Goal: Task Accomplishment & Management: Use online tool/utility

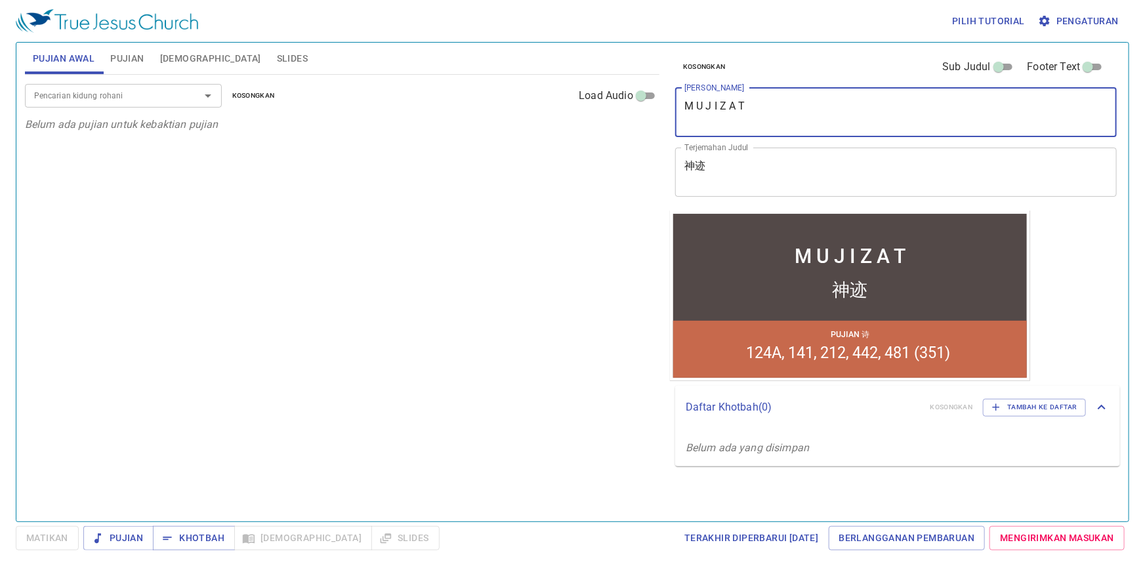
drag, startPoint x: 807, startPoint y: 124, endPoint x: 675, endPoint y: 129, distance: 132.7
click at [618, 99] on div "Pujian Awal Pujian Alkitab Slides Pencarian kidung rohani Pencarian kidung roha…" at bounding box center [573, 276] width 1106 height 479
paste textarea "Siapa yang lebih tau 谁更知道"
type textarea "Siapa yang lebih tau 谁更知道"
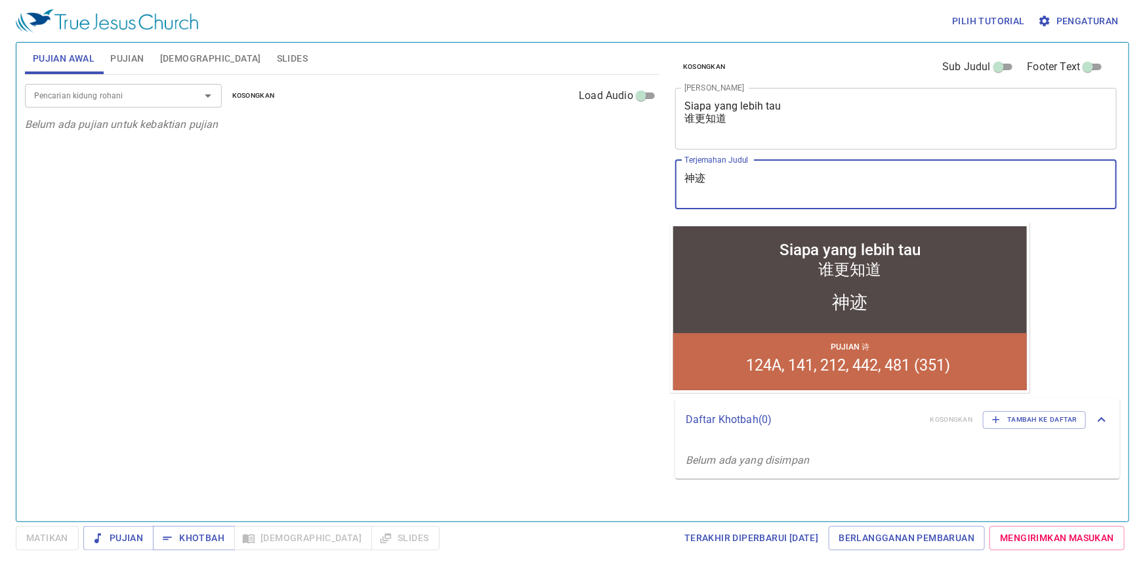
drag, startPoint x: 721, startPoint y: 175, endPoint x: 675, endPoint y: 165, distance: 47.0
click at [675, 165] on div "Kosongkan Sub Judul Footer Text Judul Khotbah Siapa yang lebih tau 谁更知道 x Judul…" at bounding box center [895, 133] width 450 height 181
paste textarea "Siapa yang lebih tau 谁更知道"
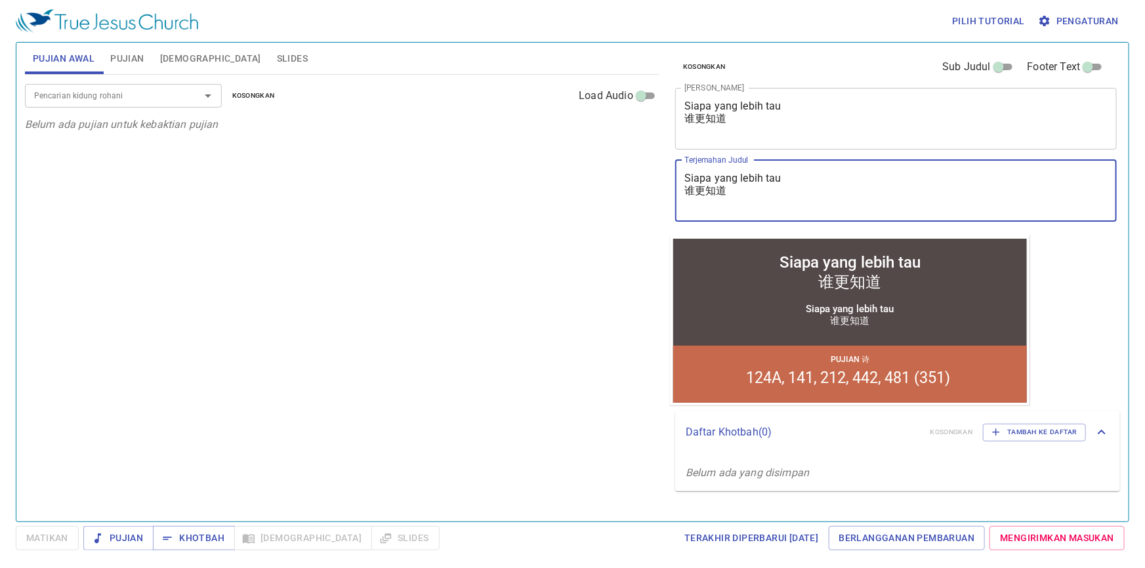
type textarea "Siapa yang lebih tau 谁更知道"
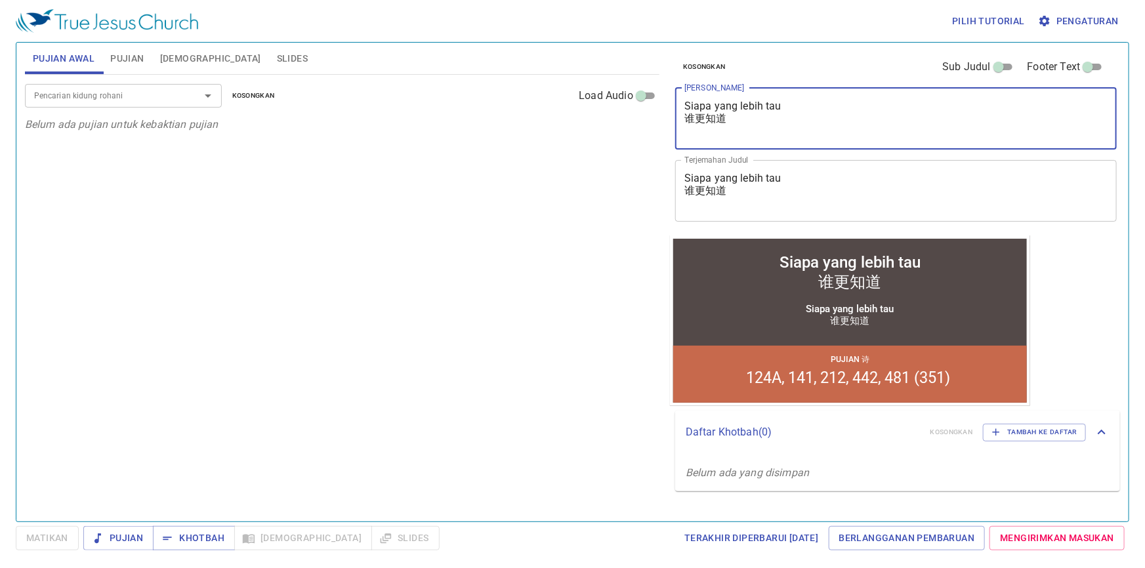
drag, startPoint x: 740, startPoint y: 123, endPoint x: 683, endPoint y: 119, distance: 57.2
click at [683, 119] on div "Siapa yang lebih tau 谁更知道 x Judul Khotbah" at bounding box center [896, 119] width 442 height 62
type textarea "Siapa yang lebih tau"
click at [691, 188] on textarea "Siapa yang lebih tau 谁更知道" at bounding box center [896, 190] width 423 height 37
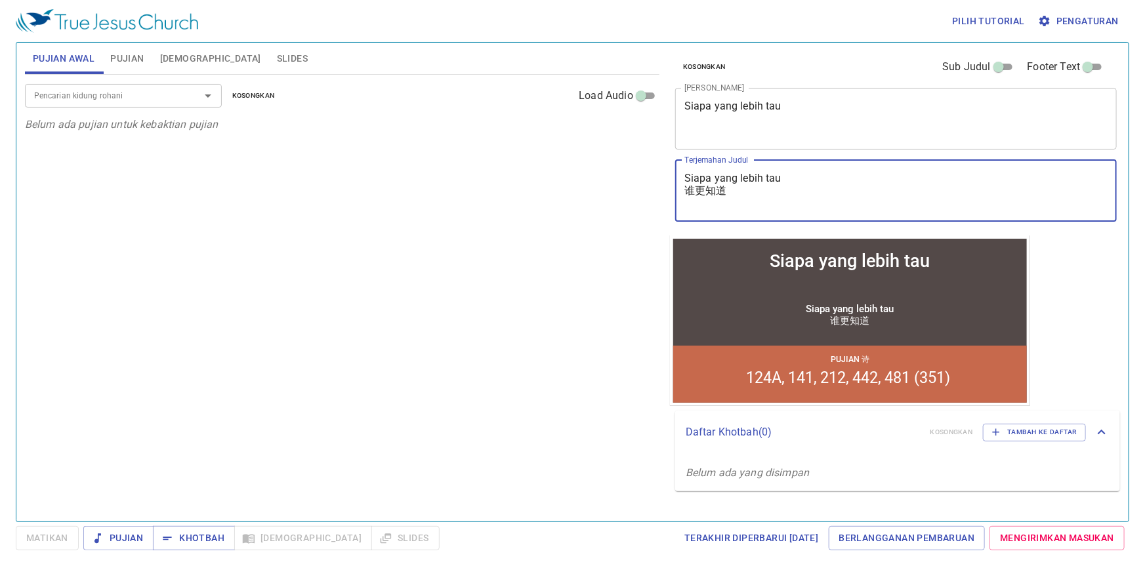
click at [683, 193] on div "Siapa yang lebih tau 谁更知道 x Terjemahan Judul" at bounding box center [896, 191] width 442 height 62
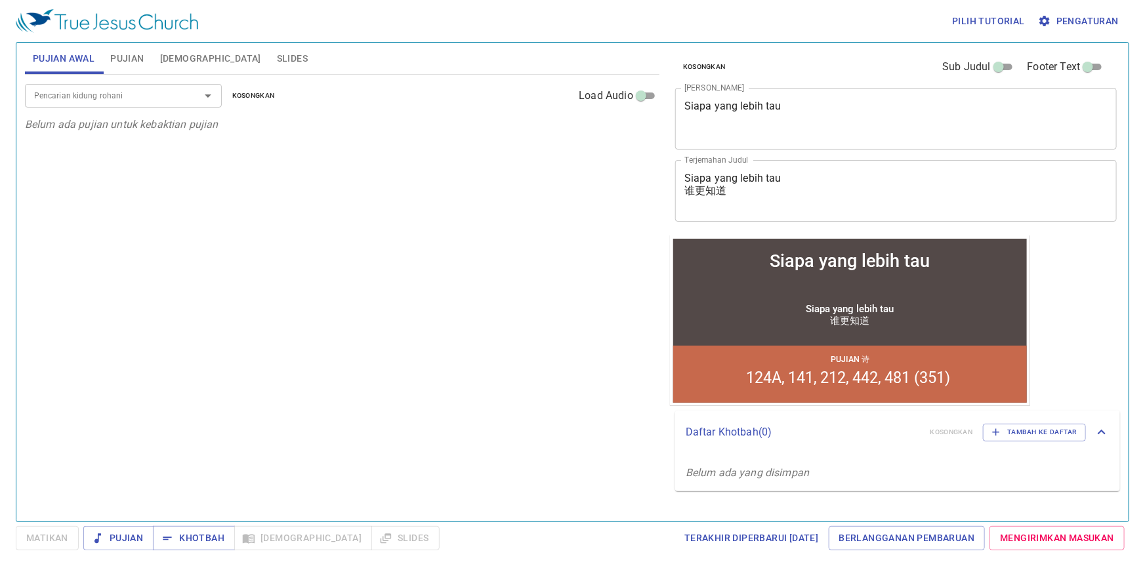
click at [683, 190] on div "Siapa yang lebih tau 谁更知道 x Terjemahan Judul" at bounding box center [896, 191] width 442 height 62
click at [684, 190] on div "Siapa yang lebih tau 谁更知道 x Terjemahan Judul" at bounding box center [896, 191] width 442 height 62
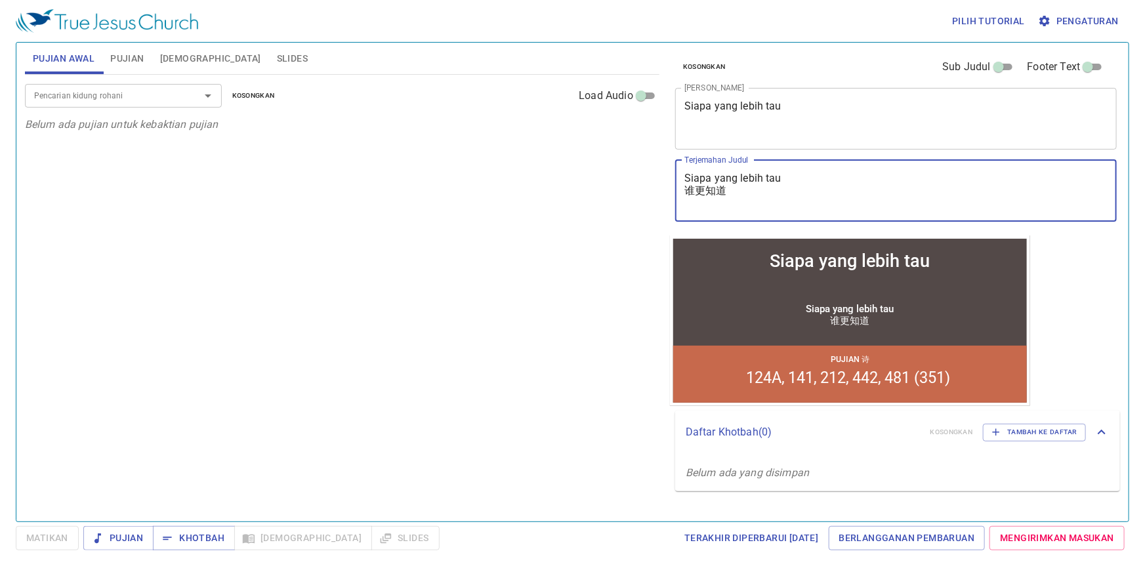
click at [685, 190] on textarea "Siapa yang lebih tau 谁更知道" at bounding box center [896, 190] width 423 height 37
click at [682, 192] on div "Siapa yang lebih tau 谁更知道 x Terjemahan Judul" at bounding box center [896, 191] width 442 height 62
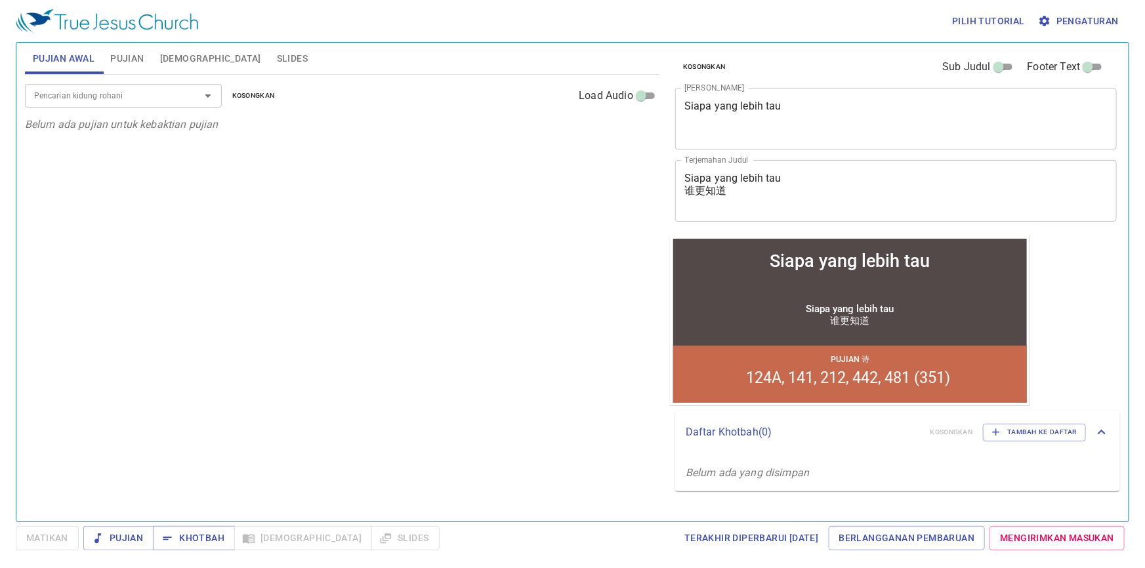
click at [681, 190] on div "Siapa yang lebih tau 谁更知道 x Terjemahan Judul" at bounding box center [896, 191] width 442 height 62
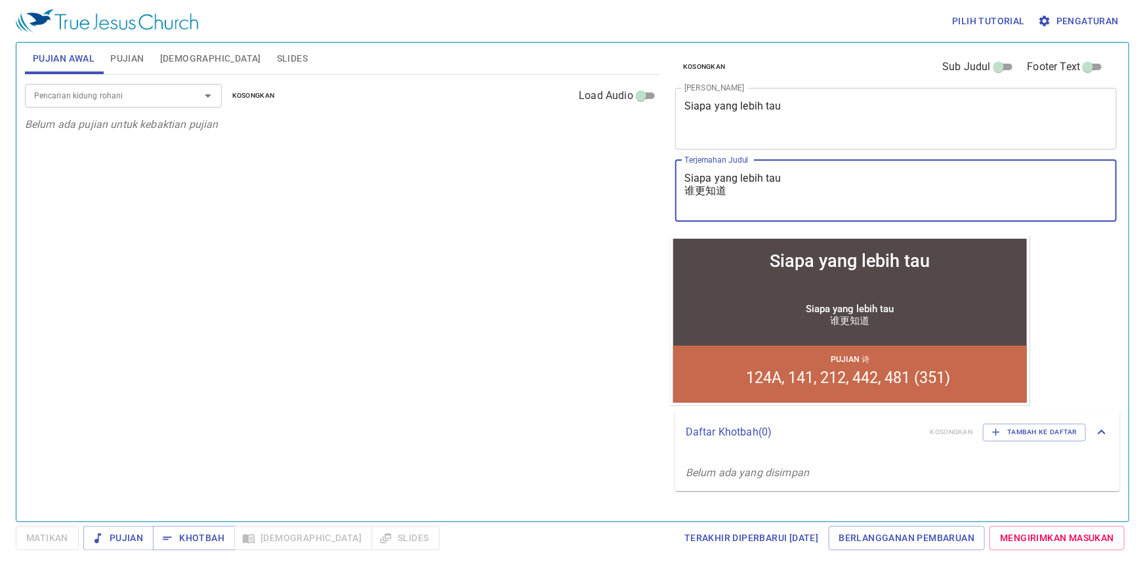
click at [681, 190] on div "Siapa yang lebih tau 谁更知道 x Terjemahan Judul" at bounding box center [896, 191] width 442 height 62
click at [732, 196] on textarea "Siapa yang lebih tau 谁更知道" at bounding box center [896, 190] width 423 height 37
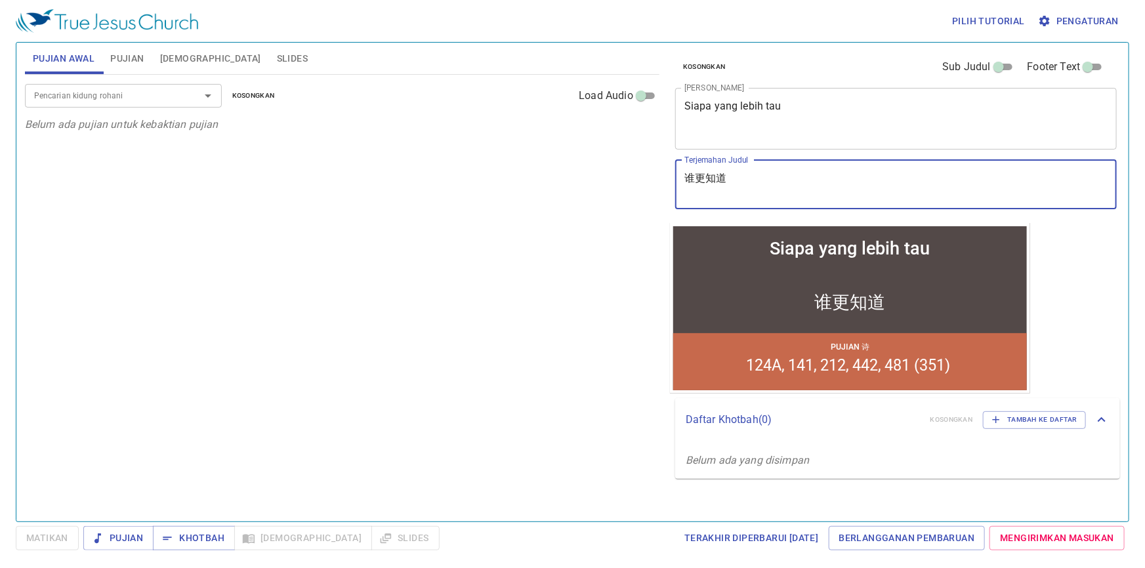
type textarea "谁更知道"
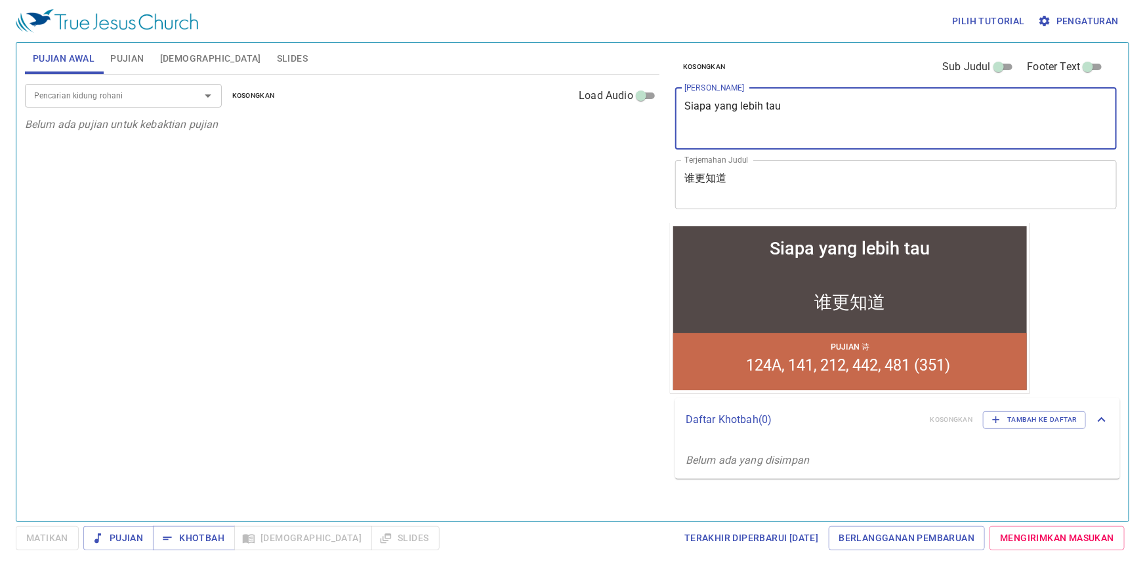
click at [757, 127] on textarea "Siapa yang lebih tau" at bounding box center [896, 118] width 423 height 37
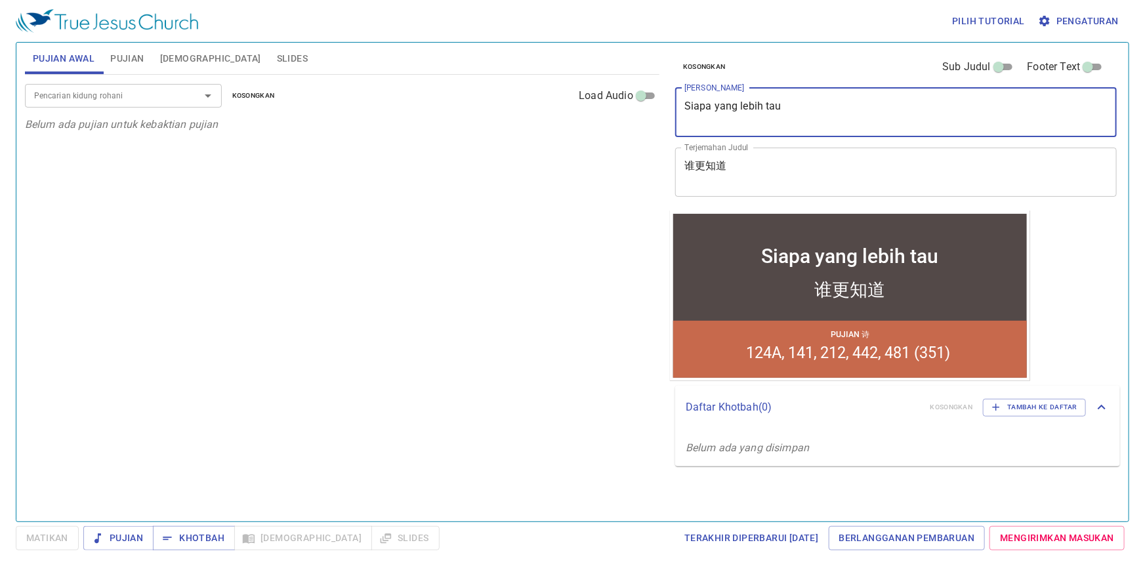
type textarea "Siapa yang lebih tau"
click at [400, 129] on p "Belum ada pujian untuk kebaktian pujian" at bounding box center [342, 125] width 635 height 16
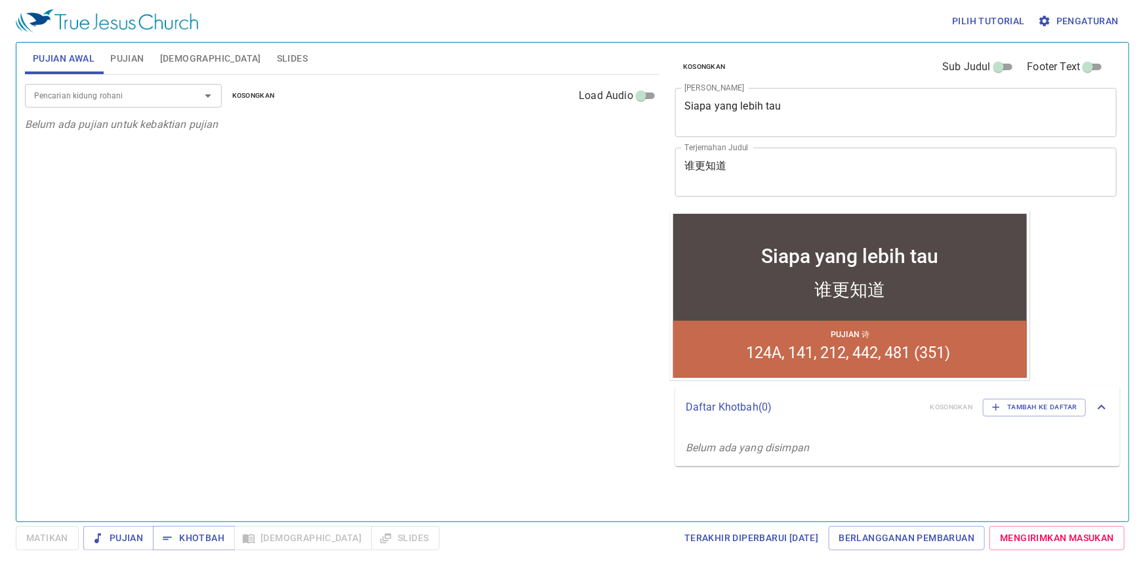
click at [157, 93] on input "Pencarian kidung rohani" at bounding box center [104, 95] width 150 height 15
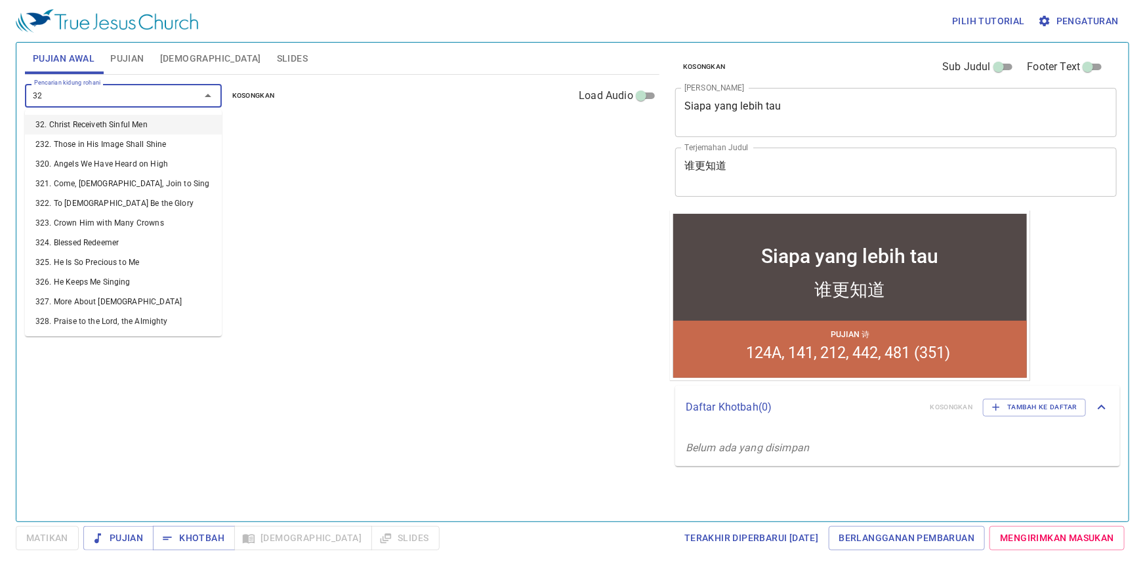
type input "327"
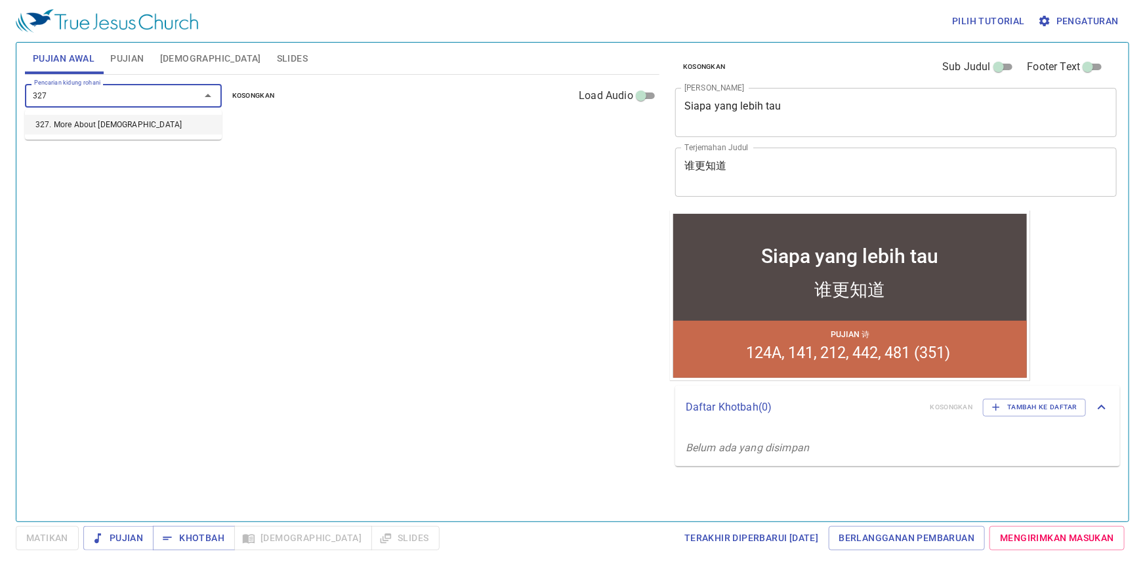
click at [0, 0] on li "327. More About [DEMOGRAPHIC_DATA]" at bounding box center [0, 0] width 0 height 0
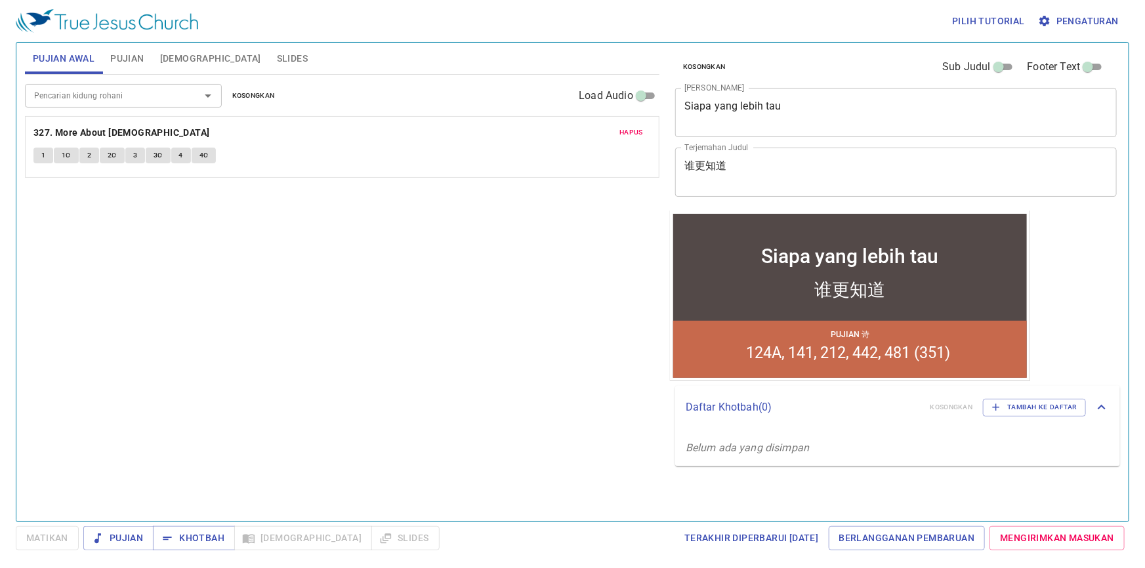
click at [474, 342] on div "Pencarian kidung rohani Pencarian kidung rohani Kosongkan Load Audio Hapus 327.…" at bounding box center [342, 293] width 635 height 436
click at [0, 0] on span "Khotbah" at bounding box center [0, 0] width 0 height 0
click at [584, 367] on div "Pencarian kidung rohani Pencarian kidung rohani Kosongkan Load Audio Hapus 327.…" at bounding box center [342, 293] width 635 height 436
click at [629, 131] on span "Hapus" at bounding box center [632, 133] width 24 height 12
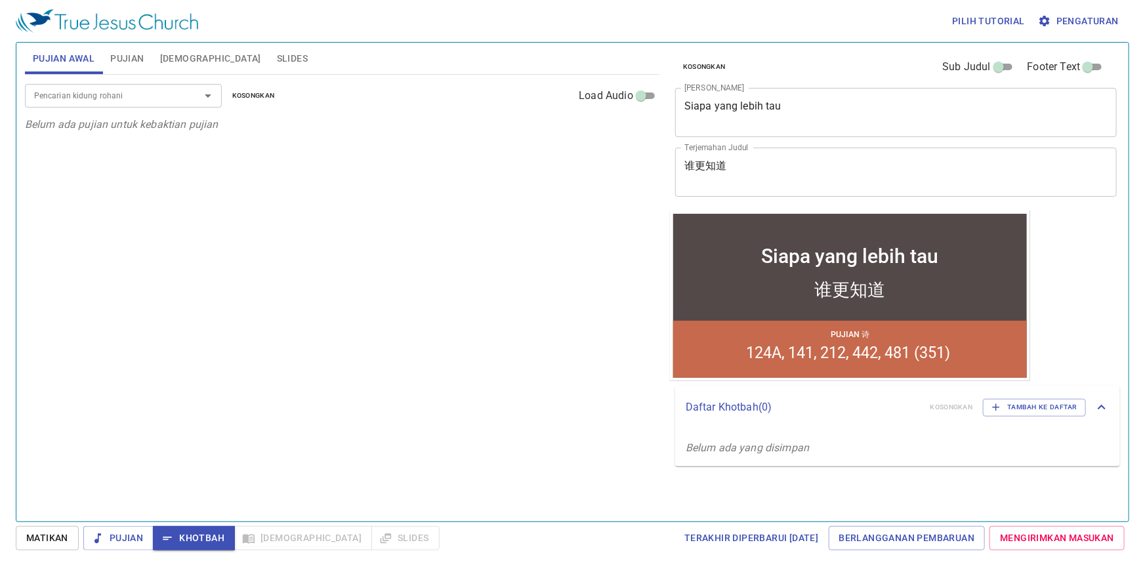
drag, startPoint x: 114, startPoint y: 55, endPoint x: 125, endPoint y: 66, distance: 15.3
click at [125, 64] on span "Pujian" at bounding box center [126, 59] width 33 height 16
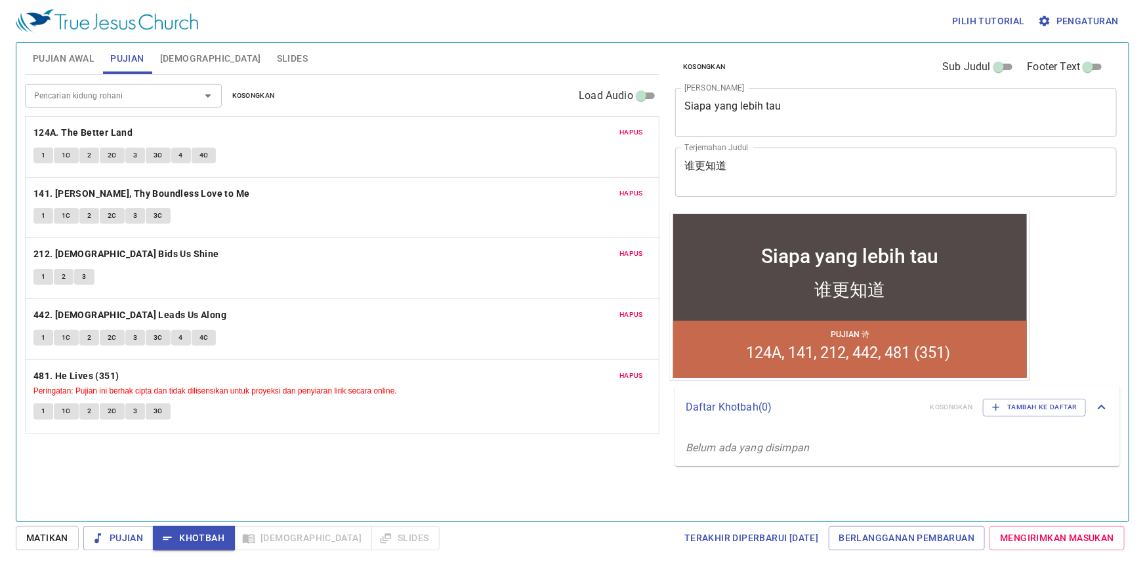
click at [637, 132] on span "Hapus" at bounding box center [632, 133] width 24 height 12
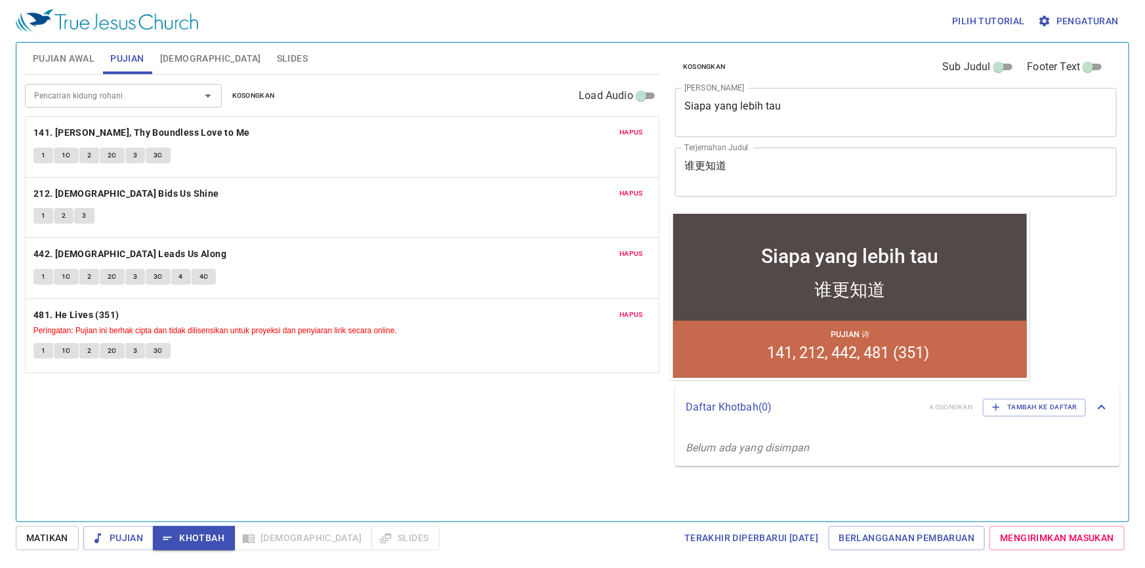
click at [637, 131] on span "Hapus" at bounding box center [632, 133] width 24 height 12
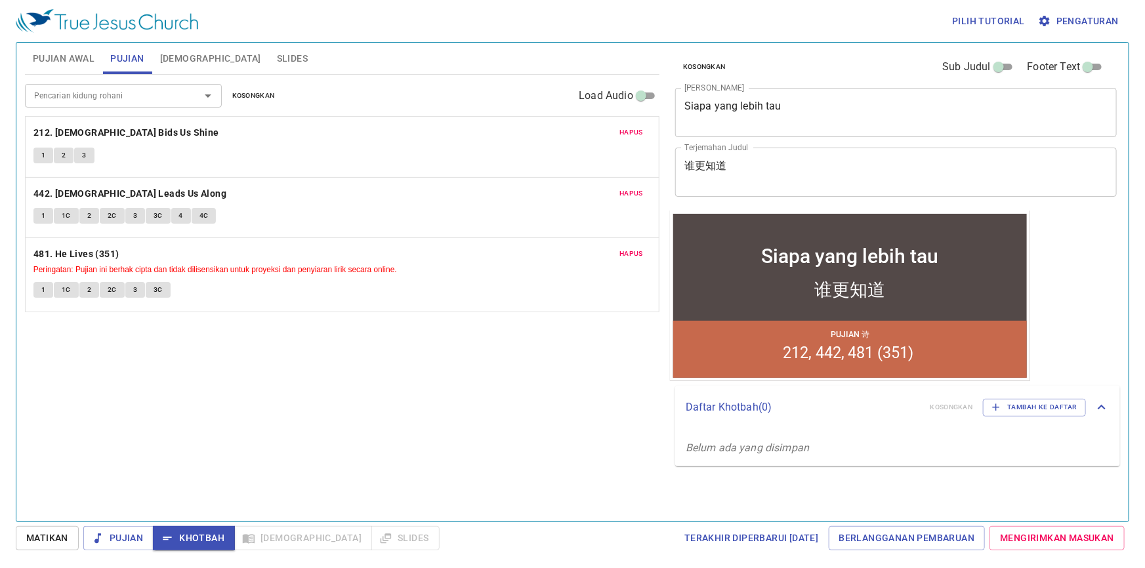
click at [637, 131] on span "Hapus" at bounding box center [632, 133] width 24 height 12
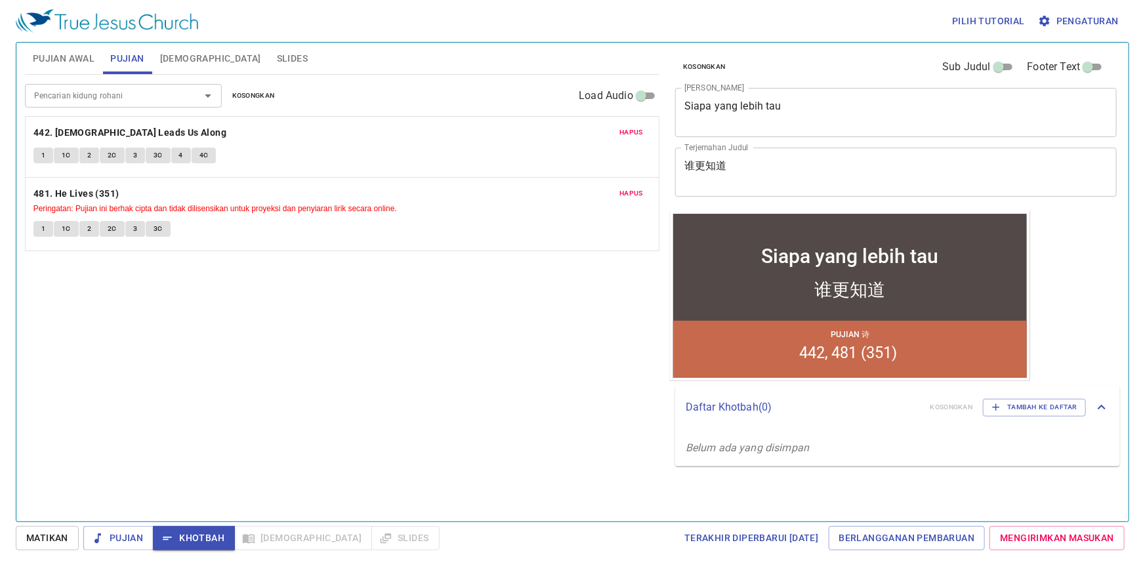
click at [637, 131] on span "Hapus" at bounding box center [632, 133] width 24 height 12
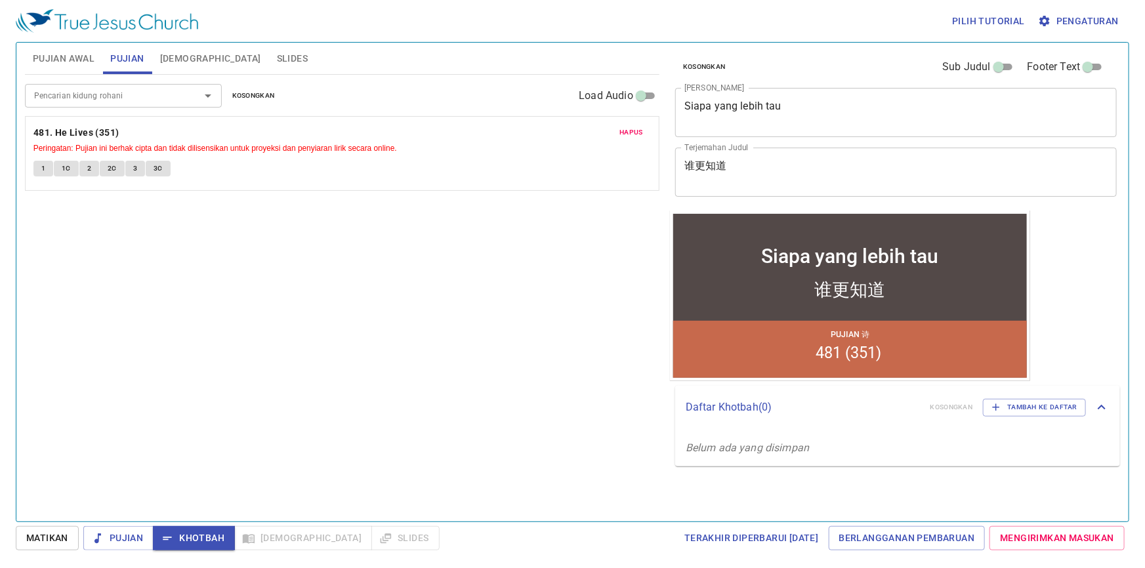
click at [636, 131] on span "Hapus" at bounding box center [632, 133] width 24 height 12
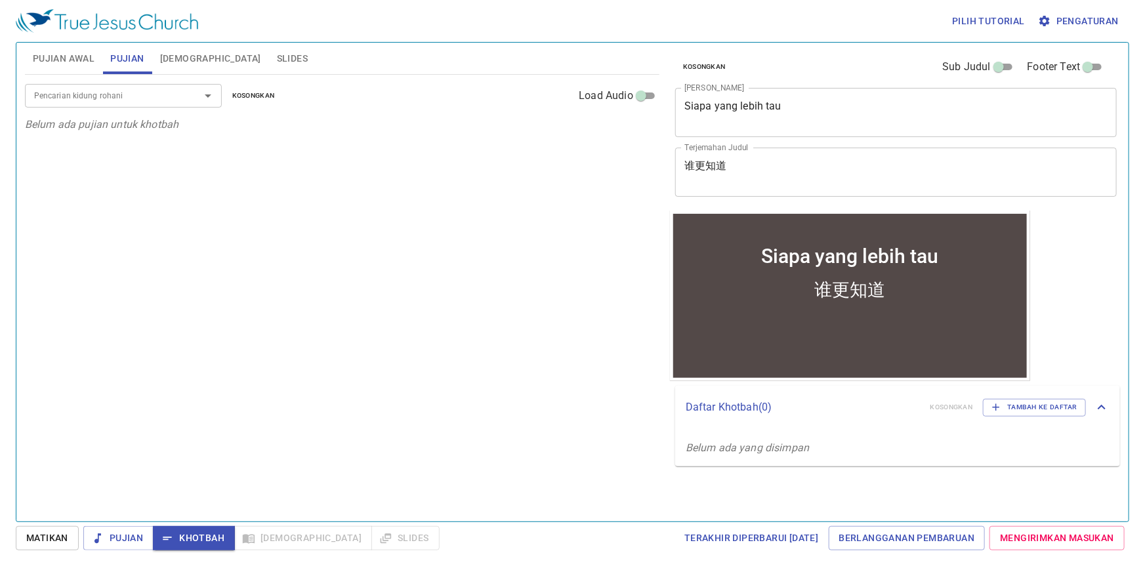
drag, startPoint x: 154, startPoint y: 81, endPoint x: 148, endPoint y: 77, distance: 7.5
click at [148, 77] on div "Pencarian kidung rohani Pencarian kidung rohani Kosongkan Load Audio" at bounding box center [342, 96] width 635 height 42
click at [158, 98] on input "Pencarian kidung rohani" at bounding box center [104, 95] width 150 height 15
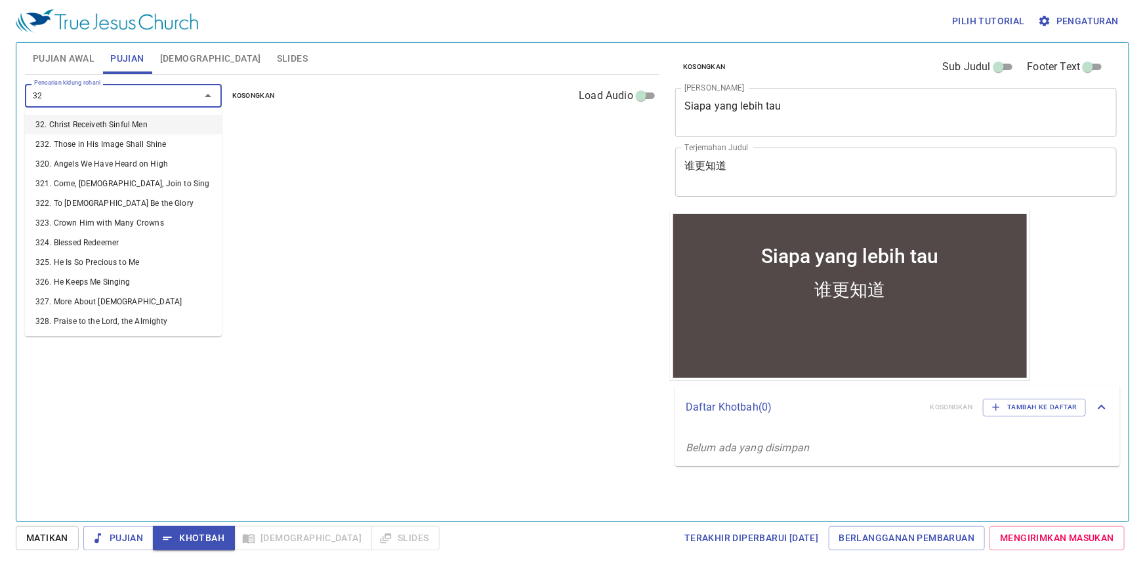
type input "327"
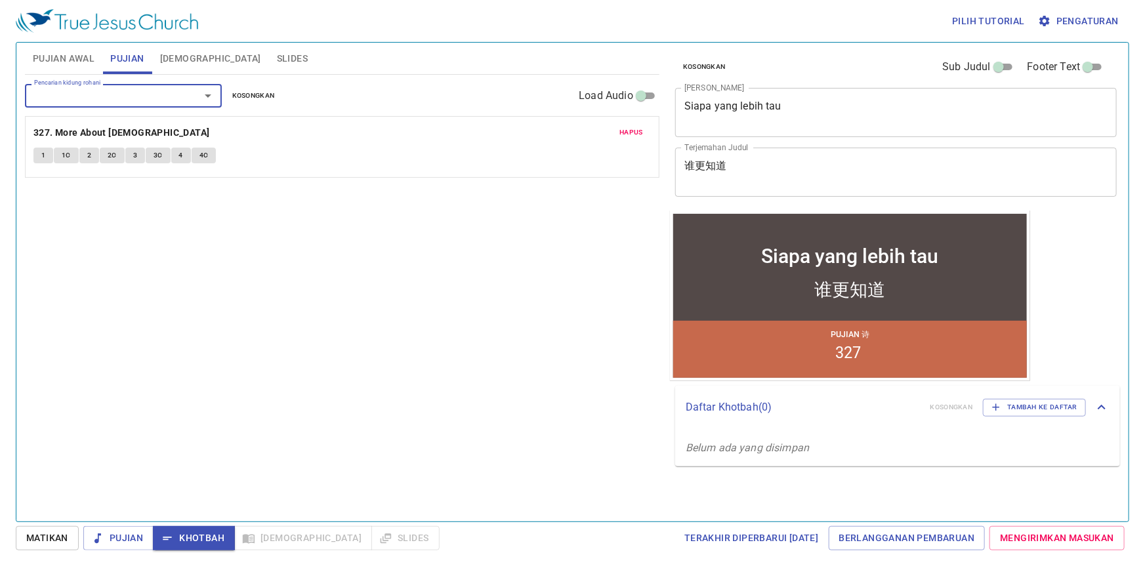
click at [38, 150] on button "1" at bounding box center [43, 156] width 20 height 16
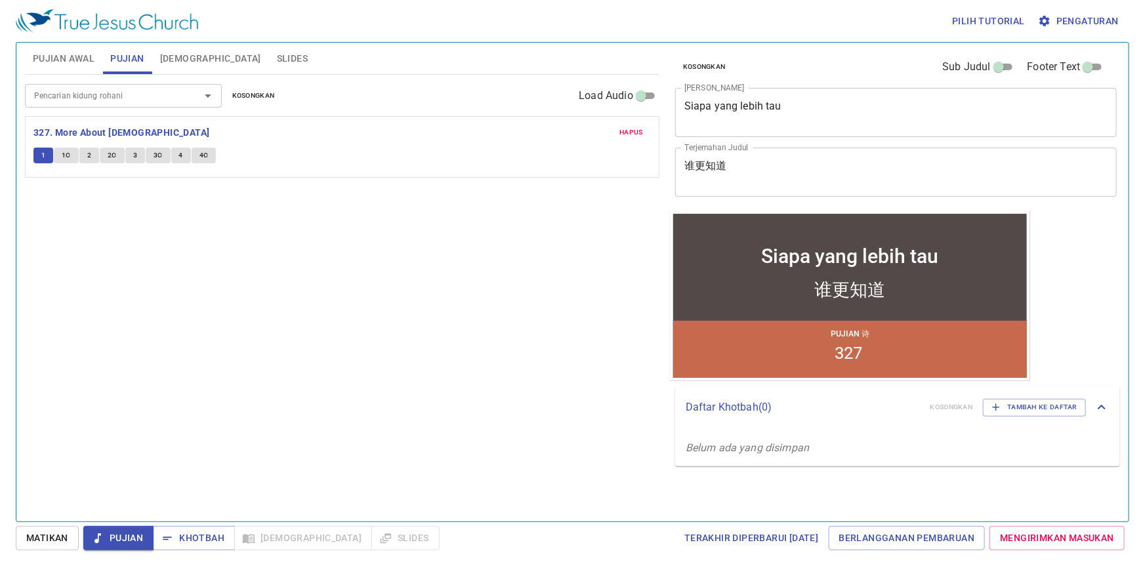
click at [125, 229] on div "Pencarian kidung rohani Pencarian kidung rohani Kosongkan Load Audio Hapus 327.…" at bounding box center [342, 293] width 635 height 436
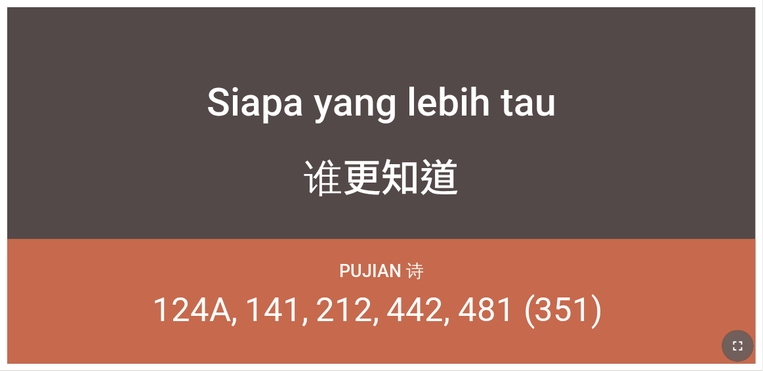
click at [477, 344] on icon "button" at bounding box center [738, 345] width 9 height 9
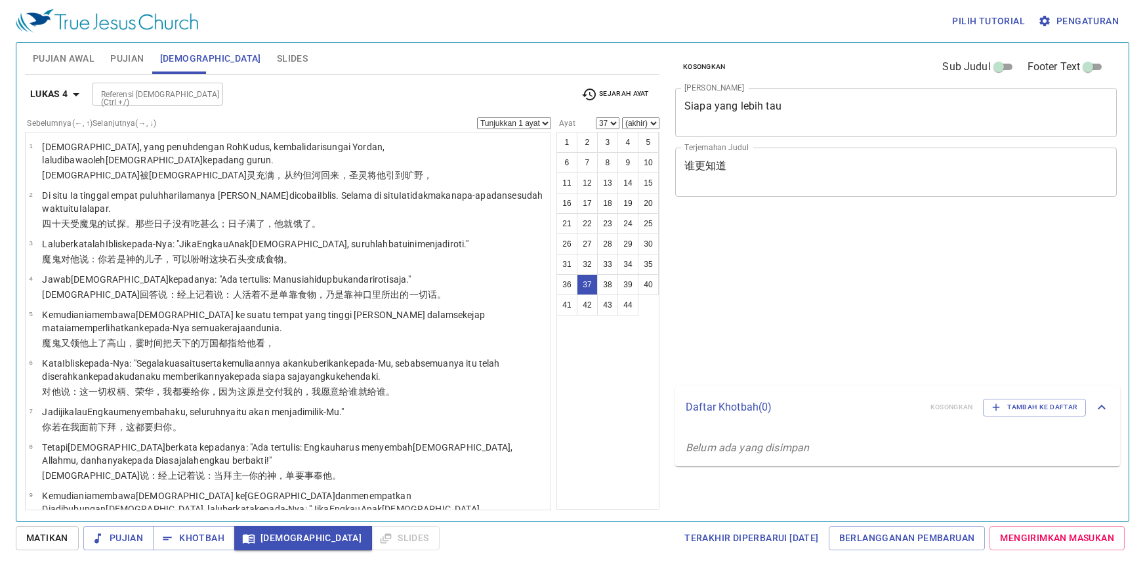
select select "37"
select select "34"
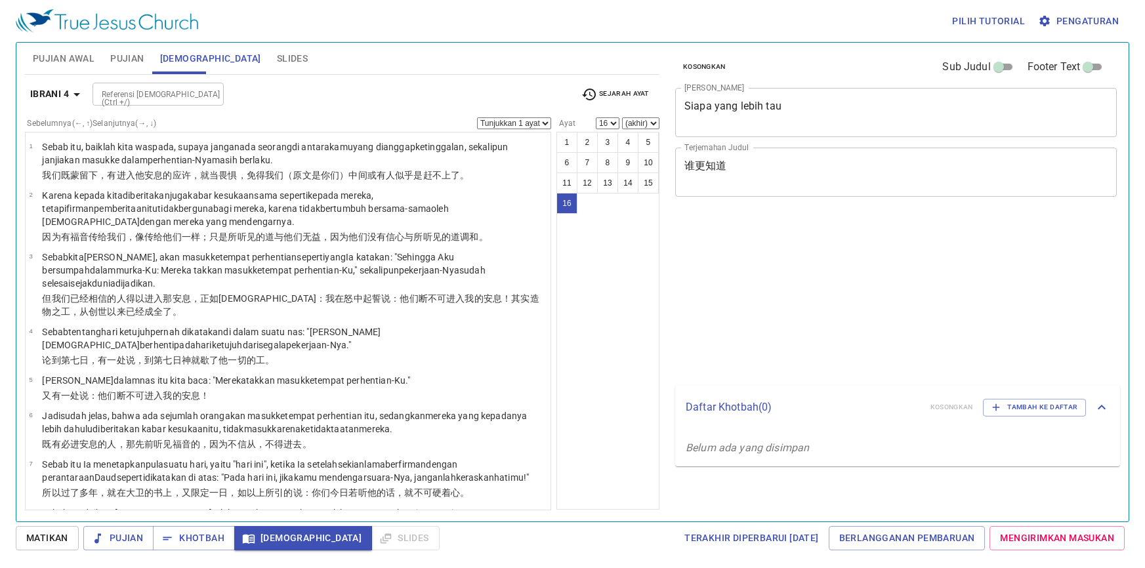
select select "16"
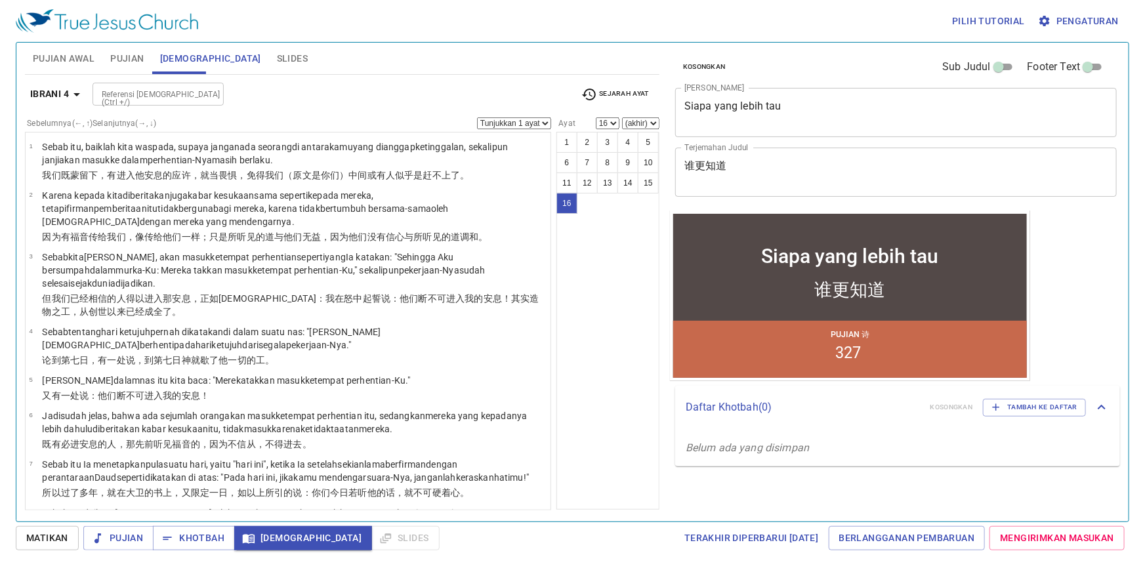
scroll to position [436, 0]
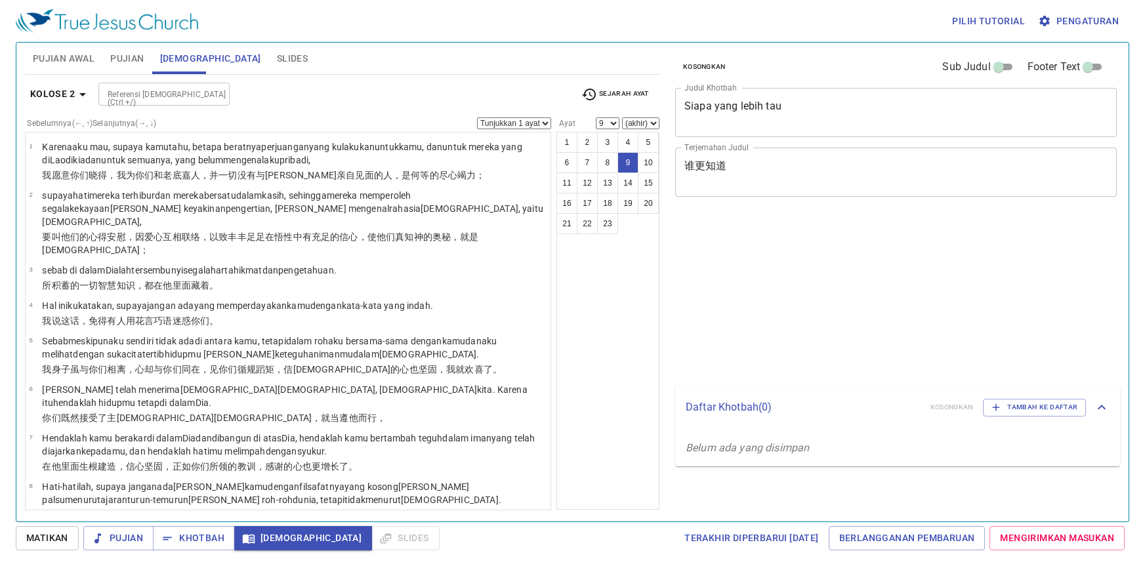
select select "9"
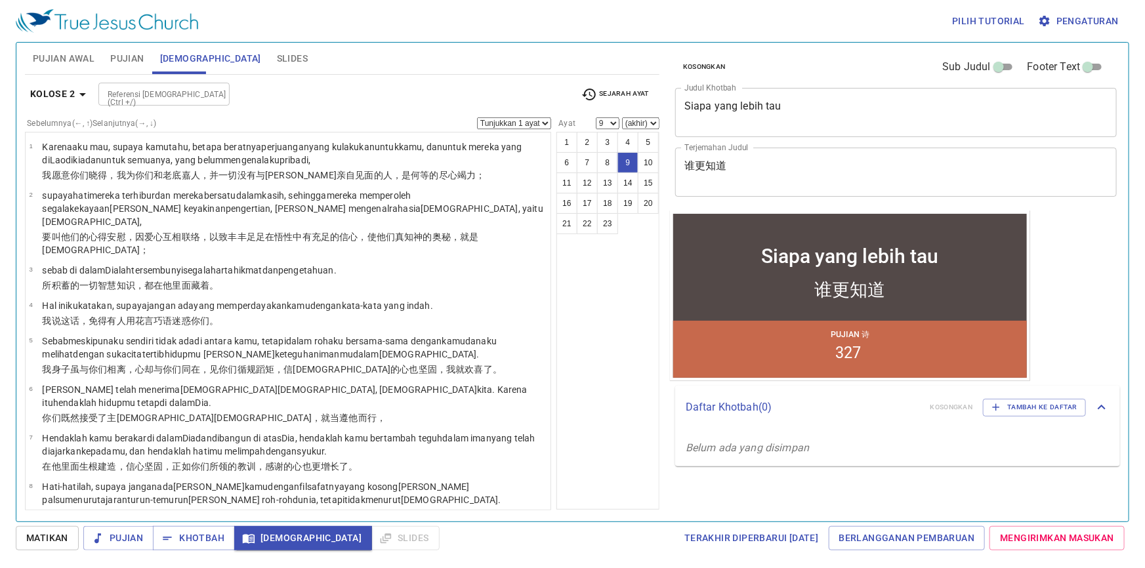
scroll to position [183, 0]
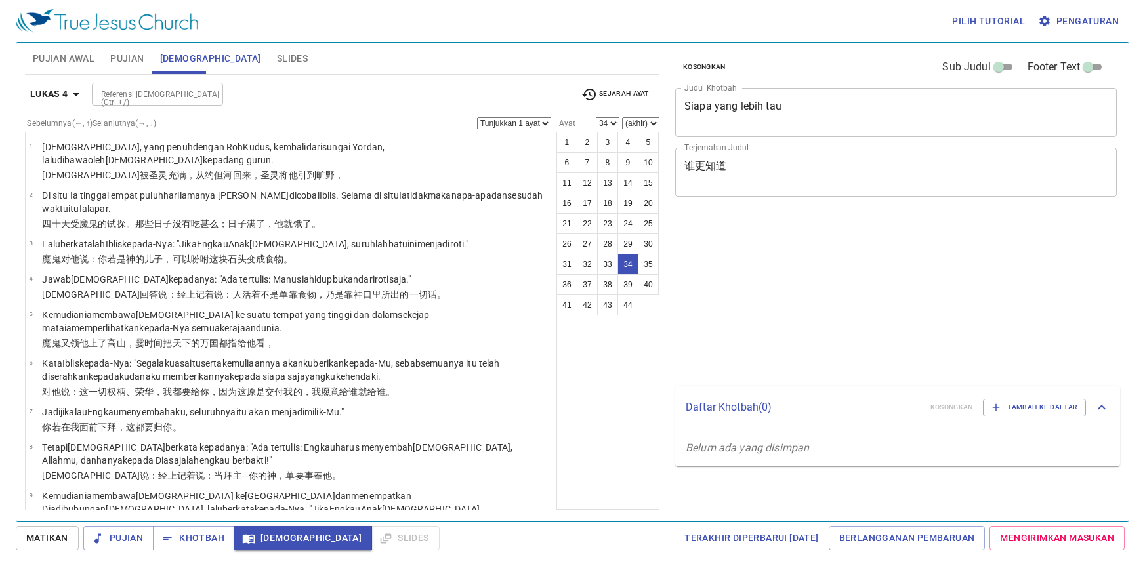
select select "34"
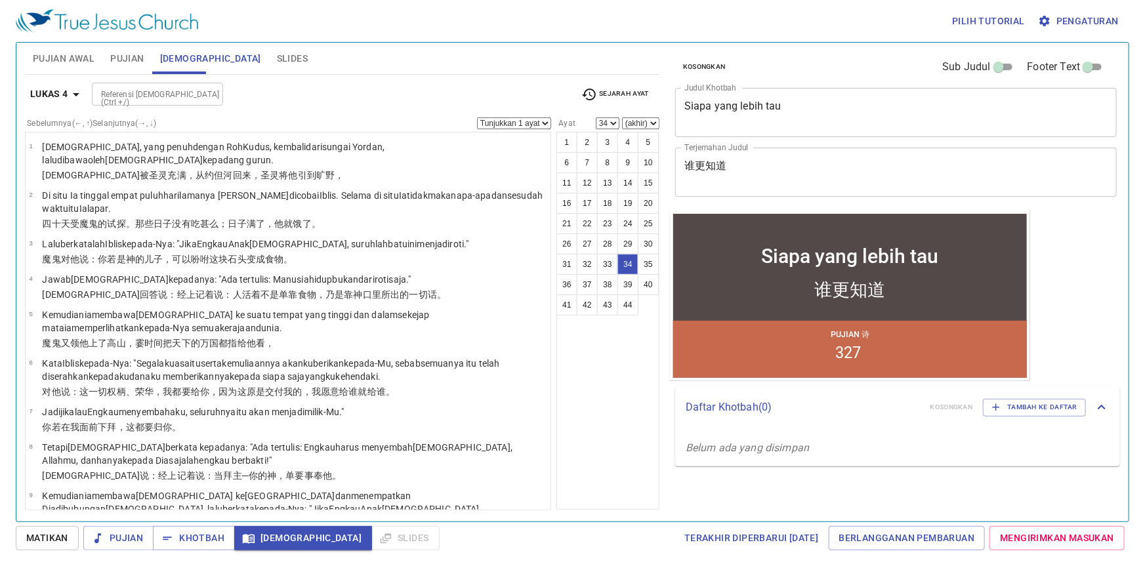
scroll to position [1234, 0]
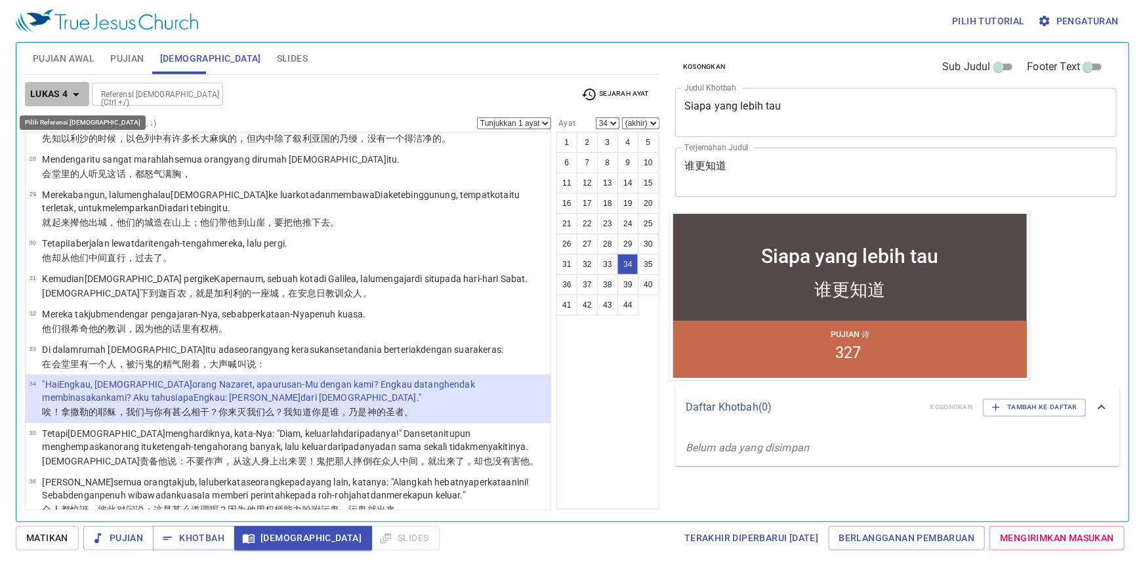
click at [59, 89] on b "Lukas 4" at bounding box center [49, 94] width 38 height 16
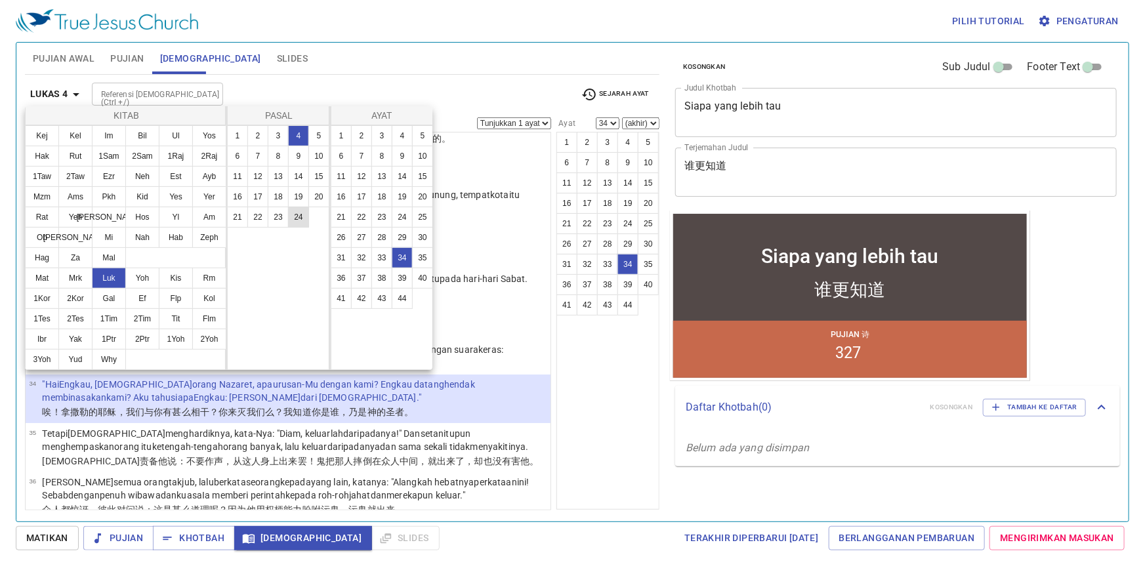
click at [296, 216] on button "24" at bounding box center [298, 217] width 21 height 21
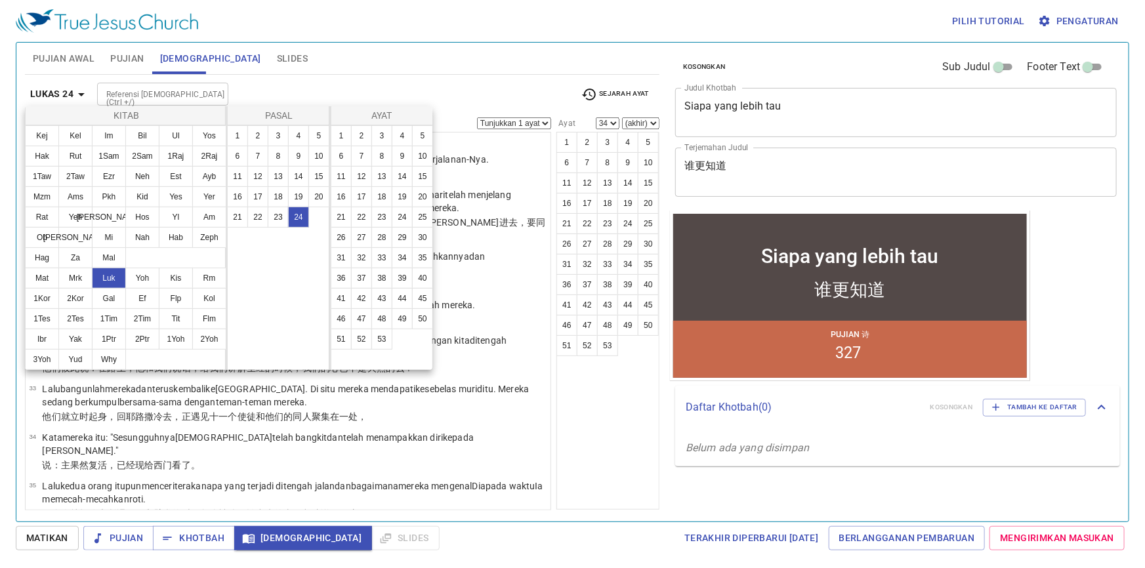
scroll to position [0, 0]
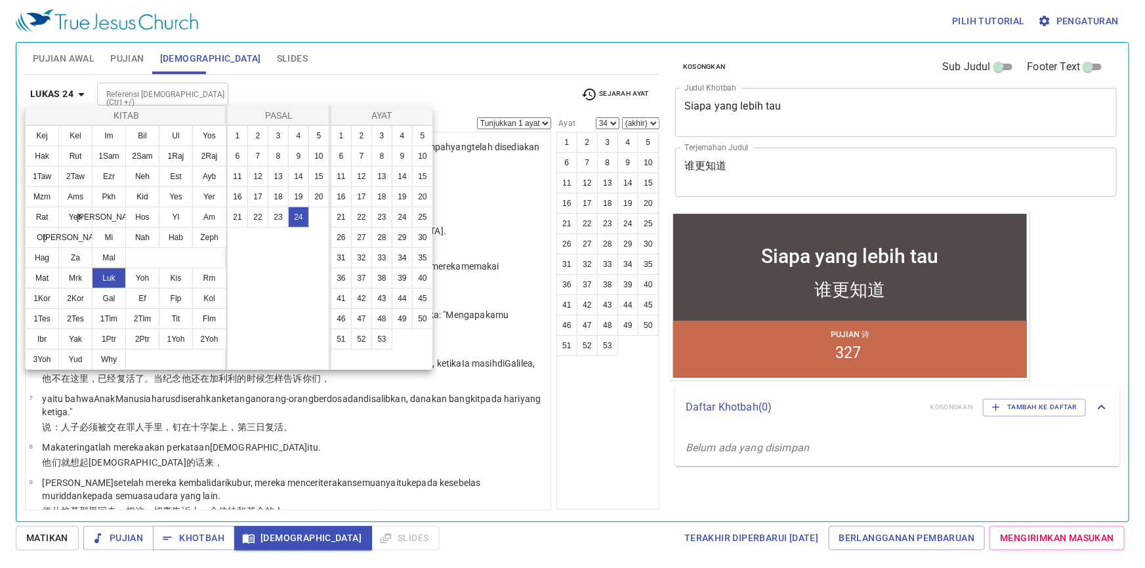
click at [0, 0] on div at bounding box center [0, 0] width 0 height 0
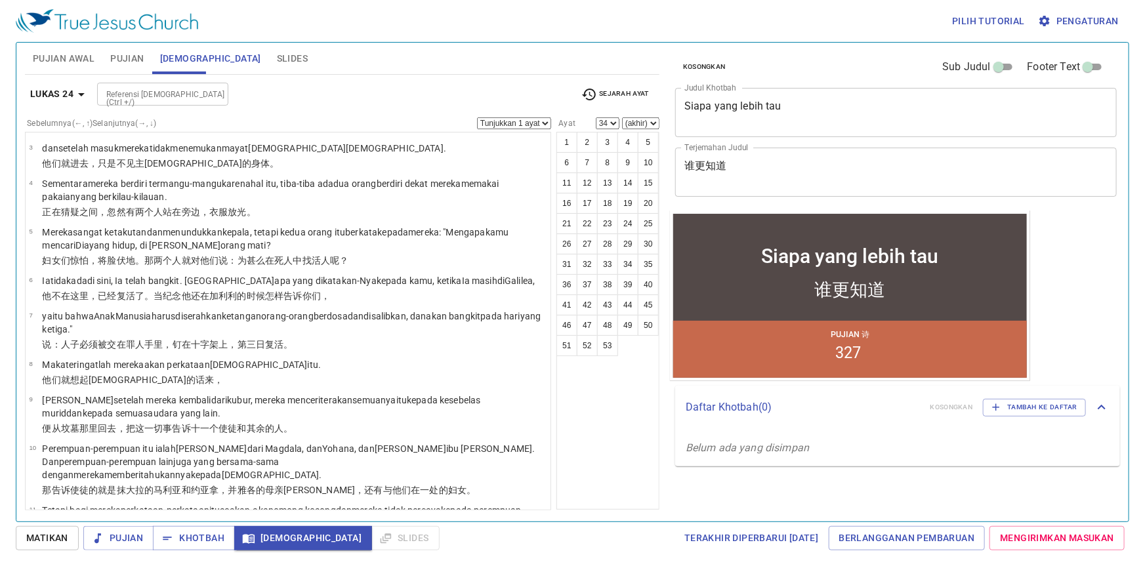
scroll to position [358, 0]
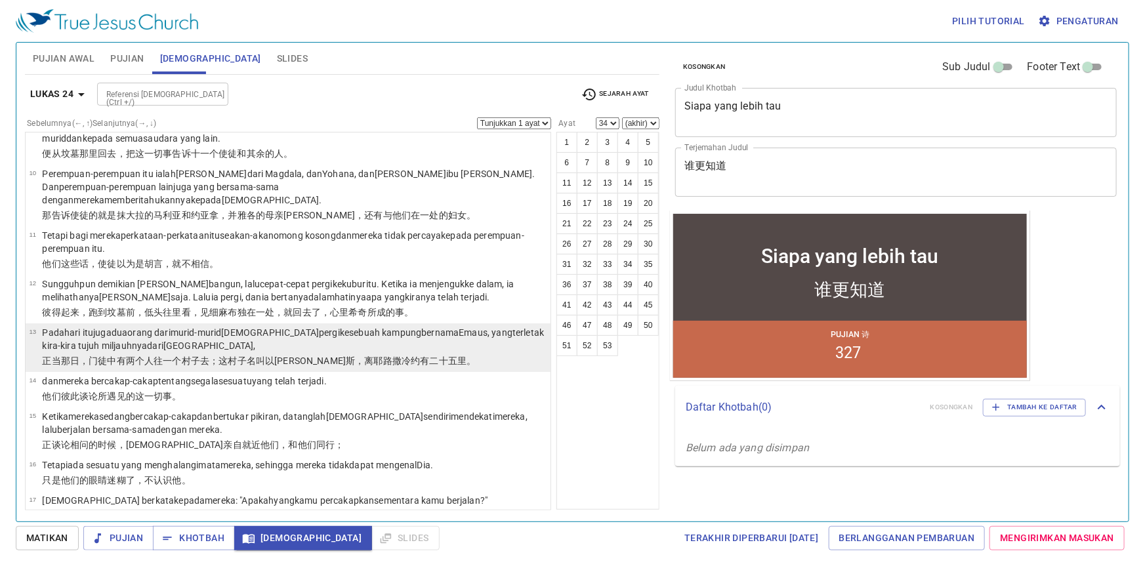
click at [283, 334] on p "Pada hari itu juga dua orang dari murid-murid Yesus pergi ke sebuah kampung ber…" at bounding box center [294, 339] width 505 height 26
select select "13"
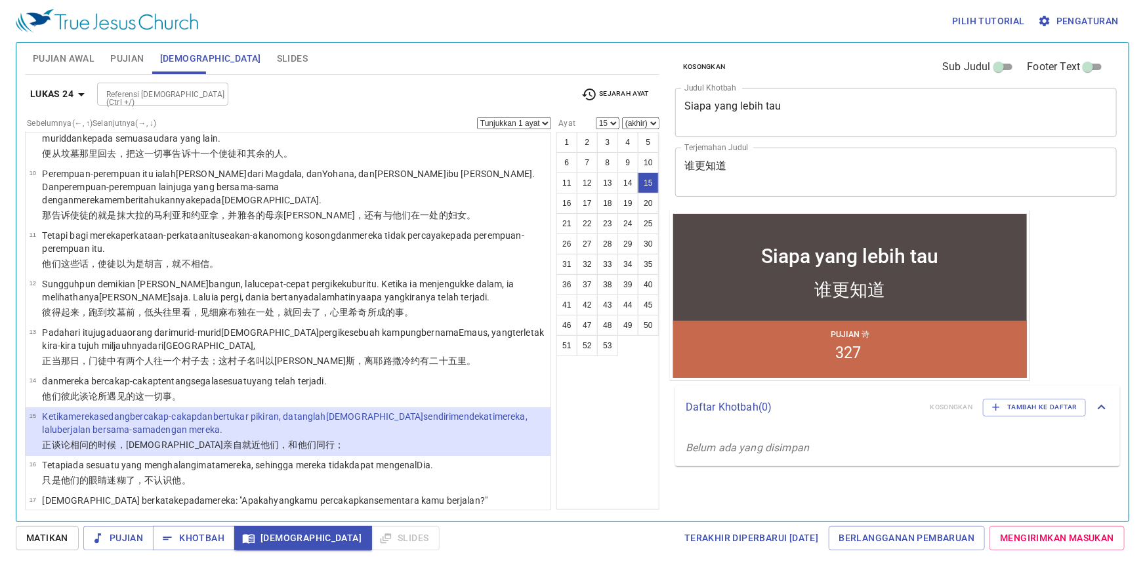
click at [288, 410] on p "Ketika mereka sedang bercakap-cakap [PERSON_NAME] bertukar pikiran , datanglah …" at bounding box center [294, 423] width 505 height 26
click at [605, 442] on div "1 2 3 4 5 6 7 8 9 10 11 12 13 14 15 16 17 18 19 20 21 22 23 24 25 26 27 28 29 3…" at bounding box center [608, 321] width 103 height 378
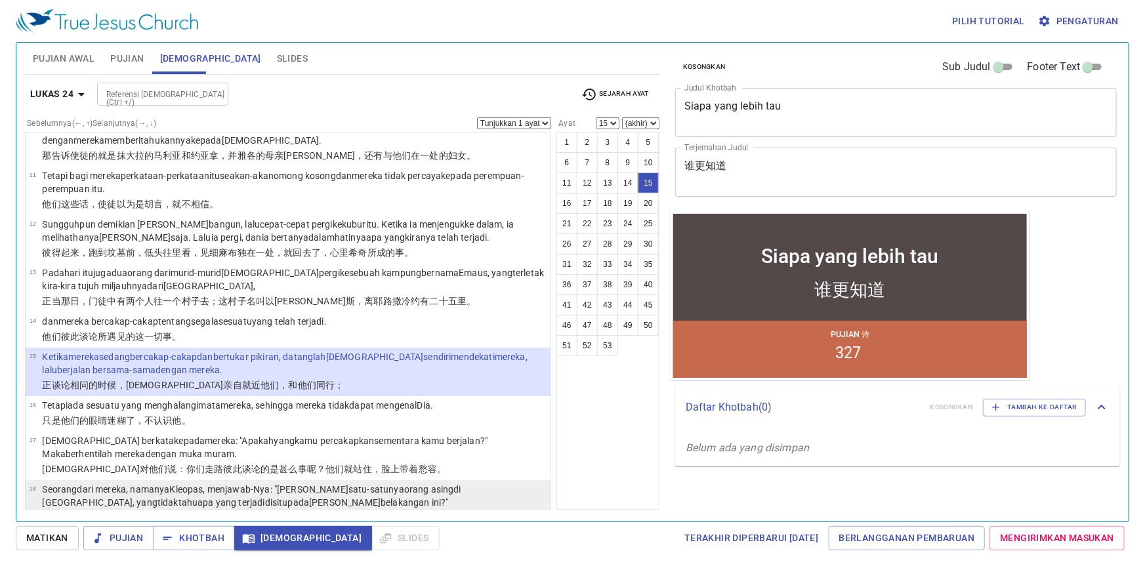
click at [118, 483] on p "Seorang dari mereka, namanya [PERSON_NAME] , menjawab-Nya : "Adakah Engkau satu…" at bounding box center [294, 496] width 505 height 26
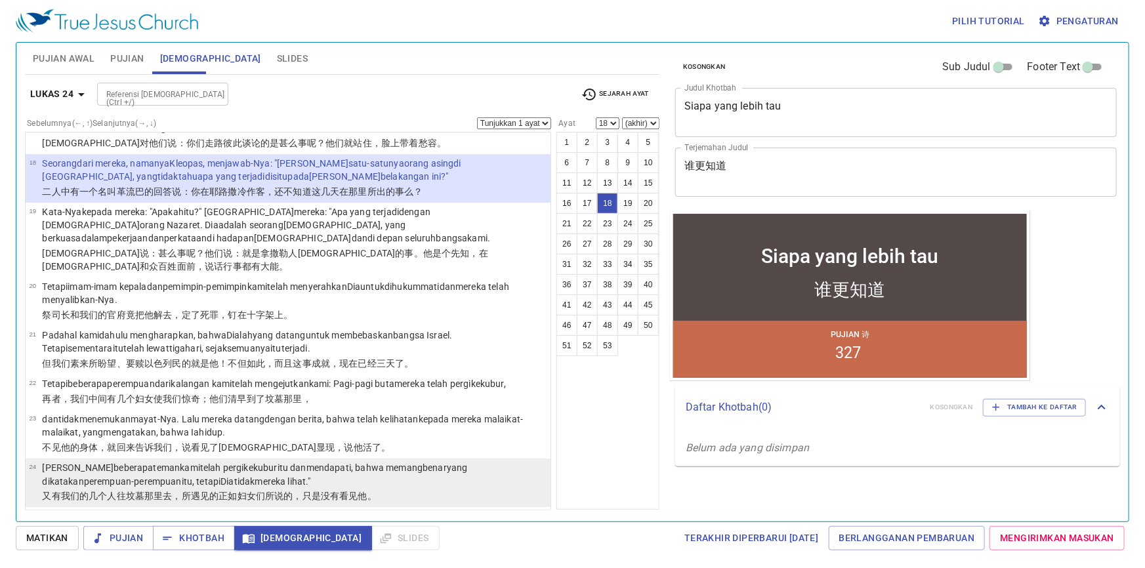
scroll to position [767, 0]
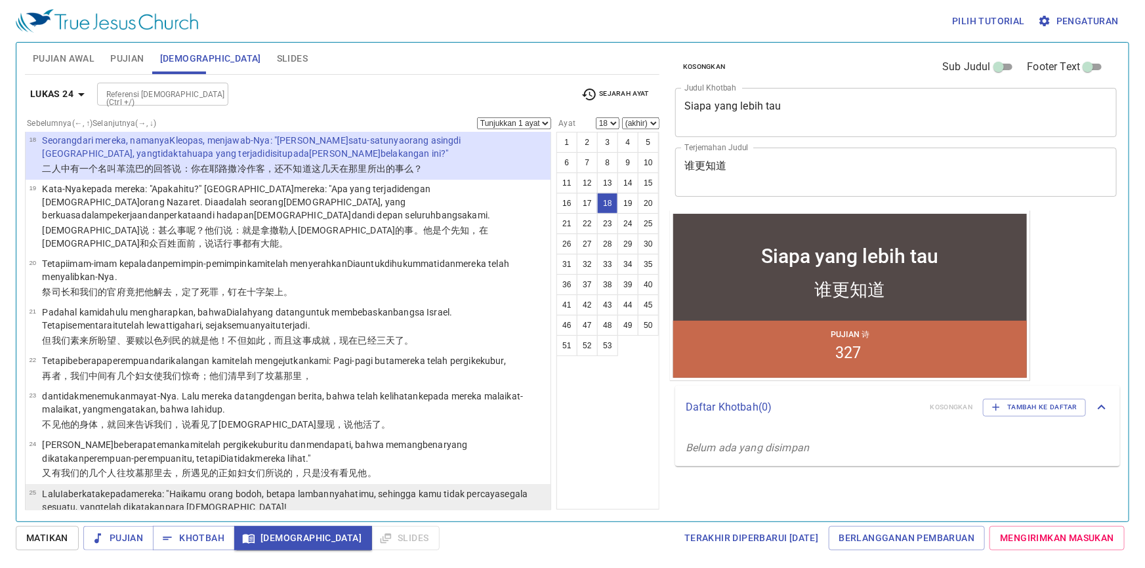
click at [279, 517] on wg2980 "的一切话 ，你们的心 信 得太迟钝 了。" at bounding box center [380, 522] width 202 height 11
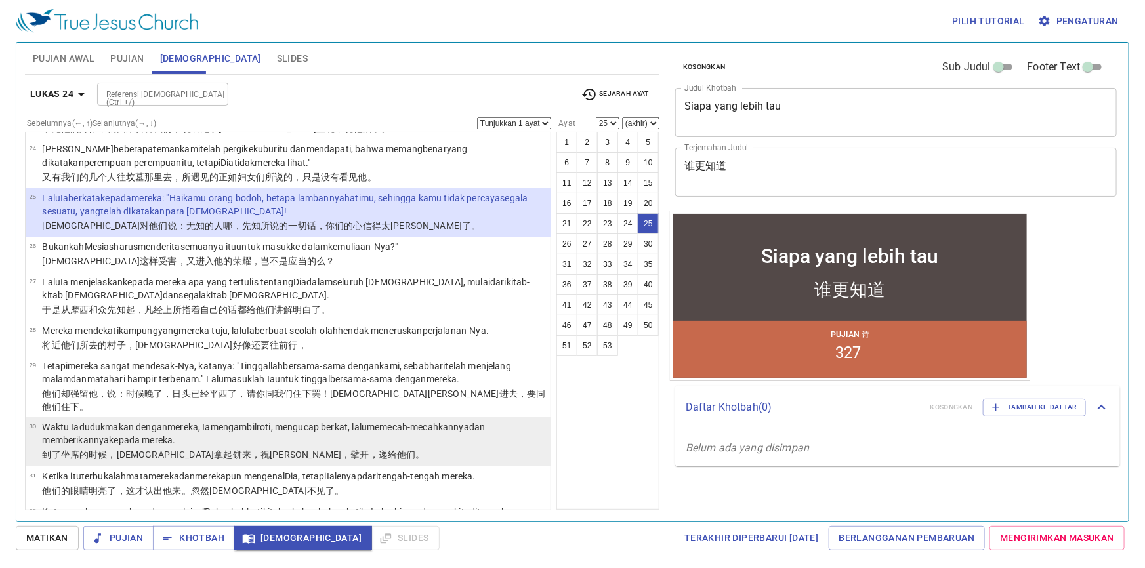
scroll to position [1065, 0]
click at [163, 421] on wg2625 "makan dengan mereka , Ia mengambil roti , mengucap berkat , lalu memecah-mecahk…" at bounding box center [263, 433] width 443 height 24
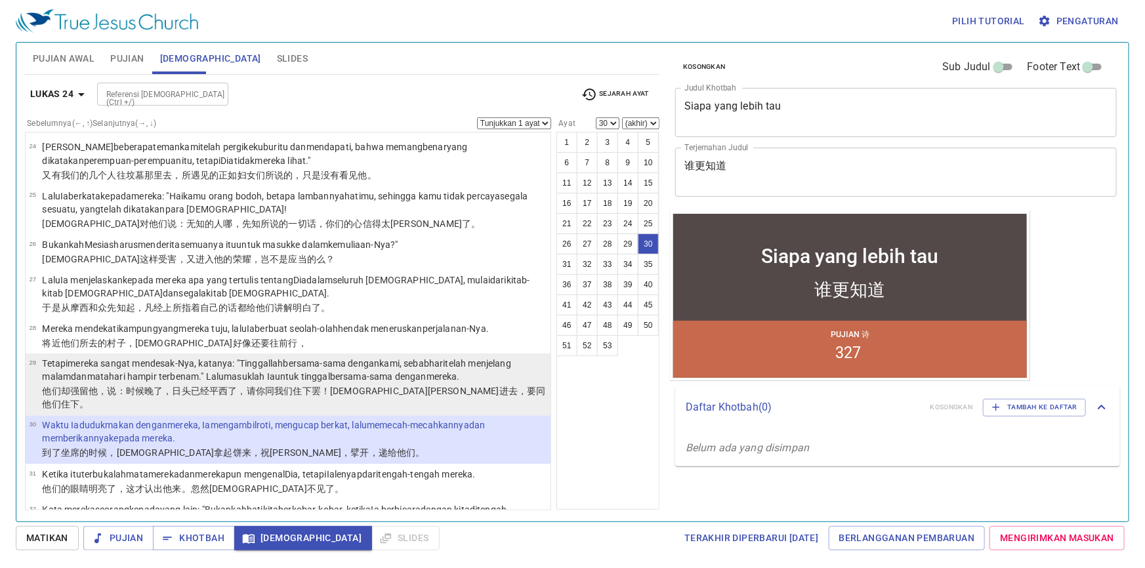
click at [196, 372] on wg2532 "matahari hampir terbenam ." Lalu masuklah Ia untuk tinggal bersama-sama dengan …" at bounding box center [273, 377] width 373 height 11
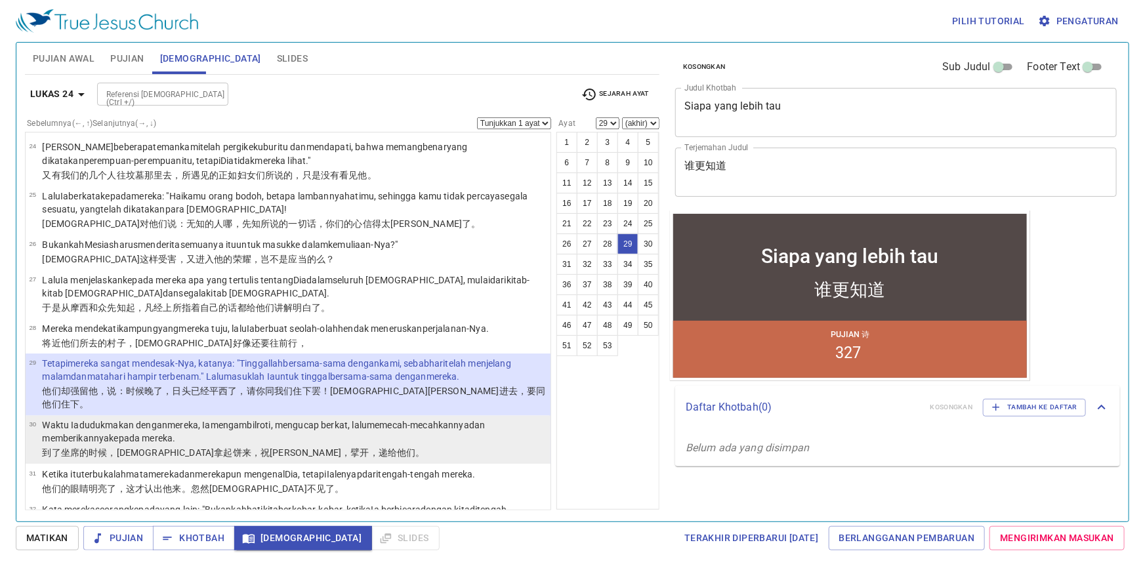
click at [368, 419] on p "Waktu Ia duduk makan dengan mereka , Ia mengambil roti , mengucap berkat , lalu…" at bounding box center [294, 432] width 505 height 26
select select "30"
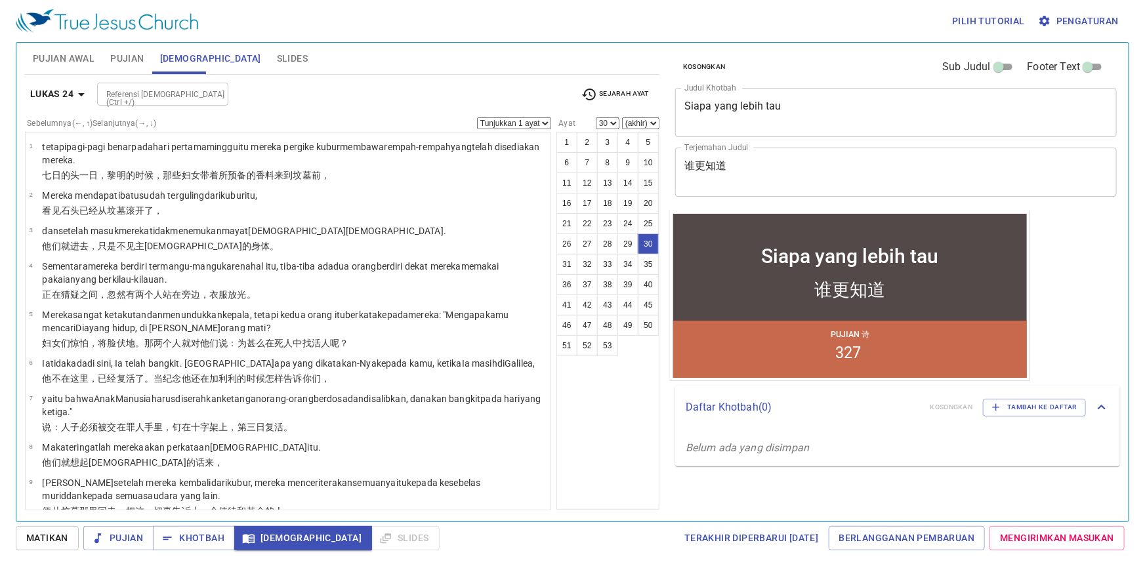
scroll to position [1065, 0]
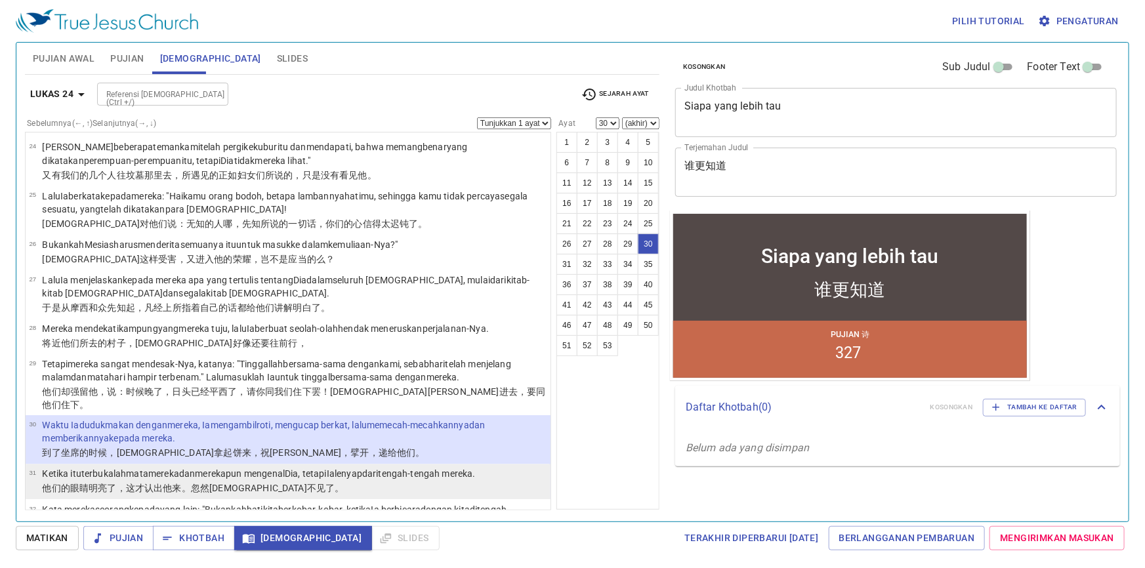
click at [134, 484] on wg1272 "，这才 认出 他 来。忽然耶稣不见了 。" at bounding box center [231, 489] width 228 height 11
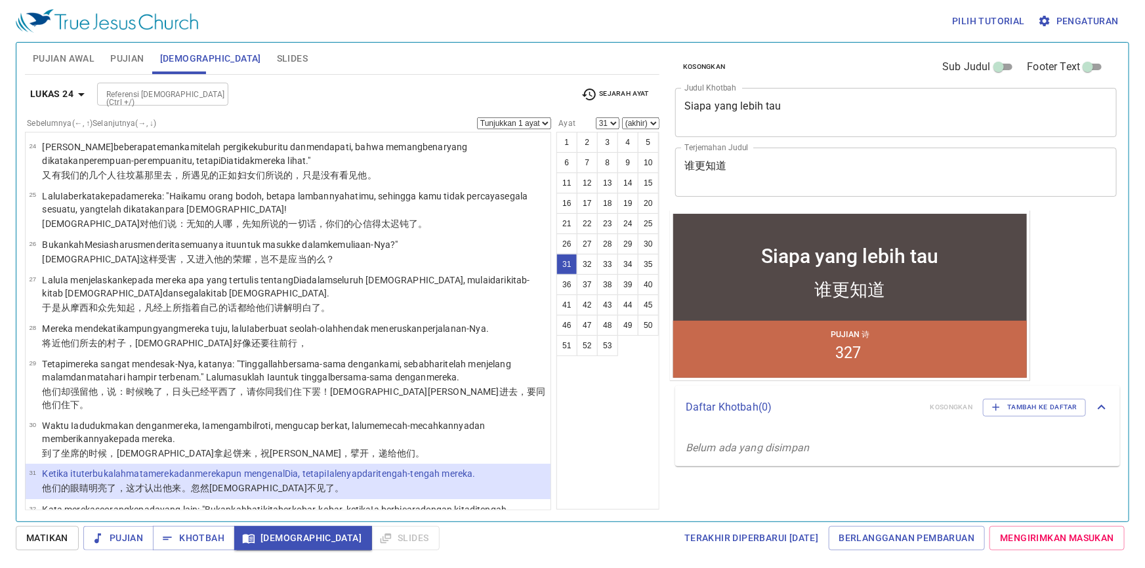
drag, startPoint x: 72, startPoint y: 74, endPoint x: 79, endPoint y: 87, distance: 14.7
click at [77, 85] on div "Lukas 24 Referensi Alkitab (Ctrl +/) Referensi Alkitab (Ctrl +/) Sejarah Ayat S…" at bounding box center [342, 293] width 635 height 436
click at [79, 87] on icon "button" at bounding box center [82, 95] width 16 height 16
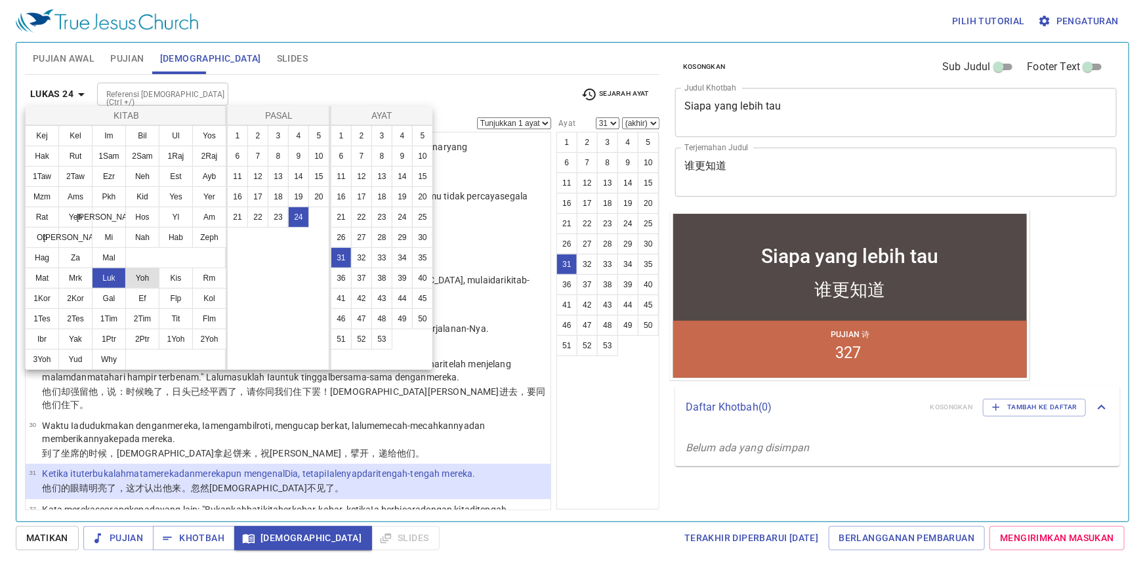
drag, startPoint x: 138, startPoint y: 272, endPoint x: 154, endPoint y: 269, distance: 16.1
click at [138, 272] on button "Yoh" at bounding box center [142, 278] width 34 height 21
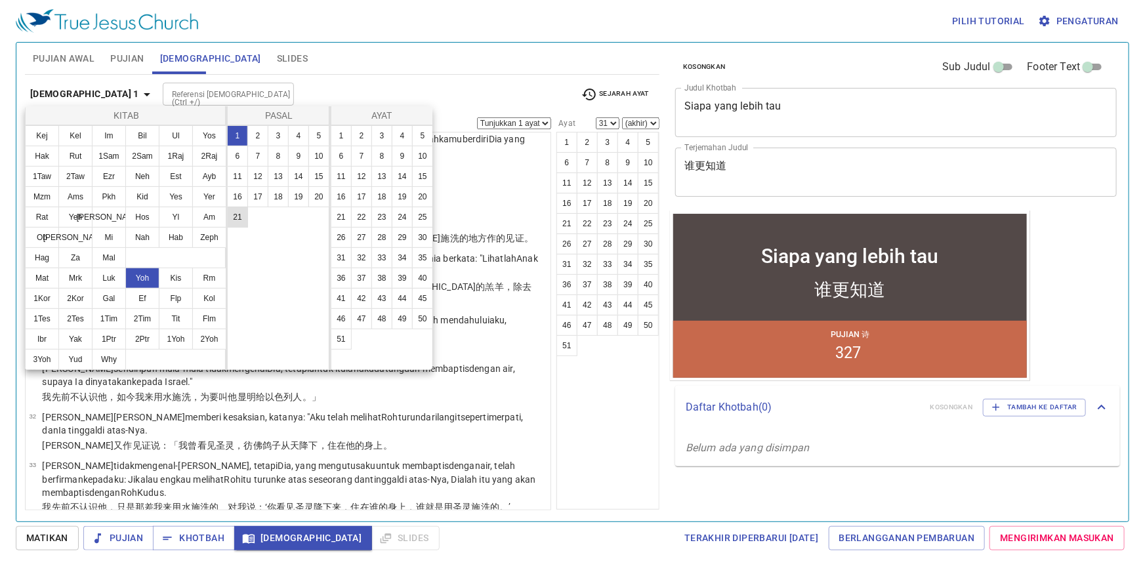
scroll to position [0, 0]
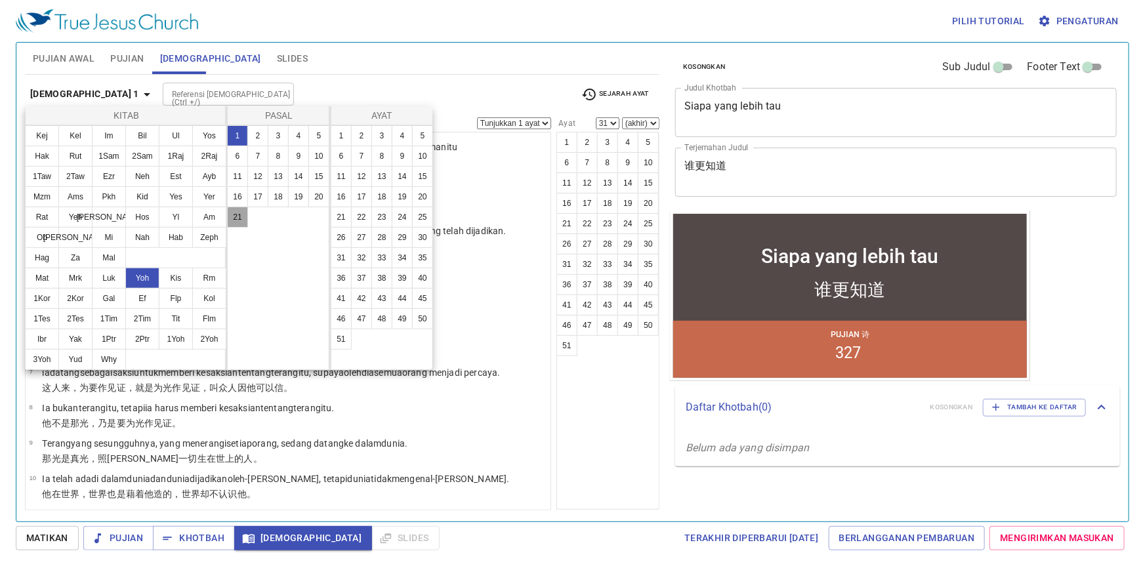
click at [231, 217] on button "21" at bounding box center [237, 217] width 21 height 21
select select "1"
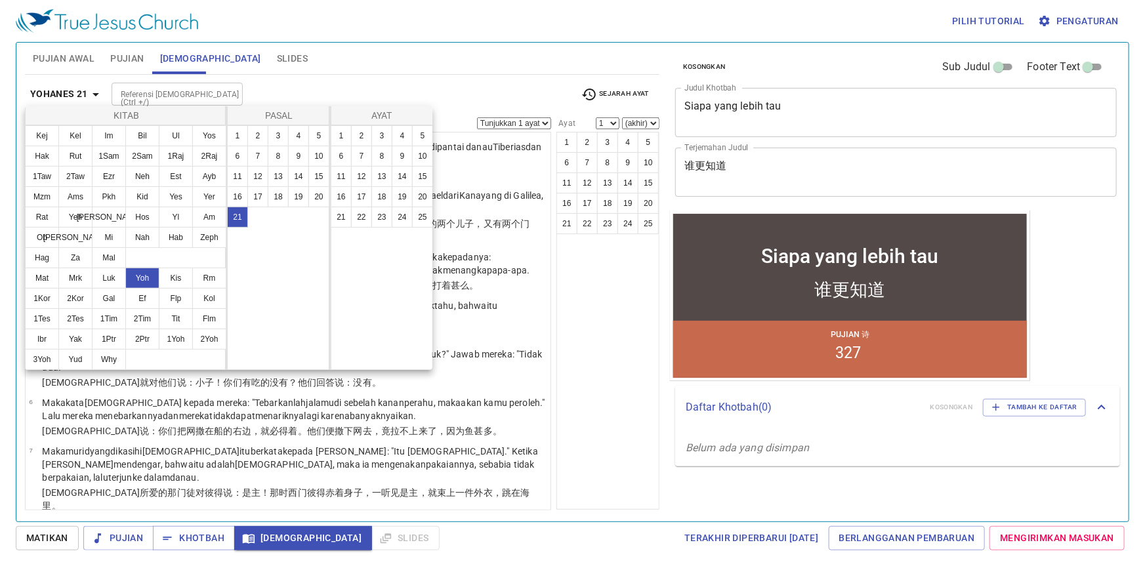
click at [0, 0] on div at bounding box center [0, 0] width 0 height 0
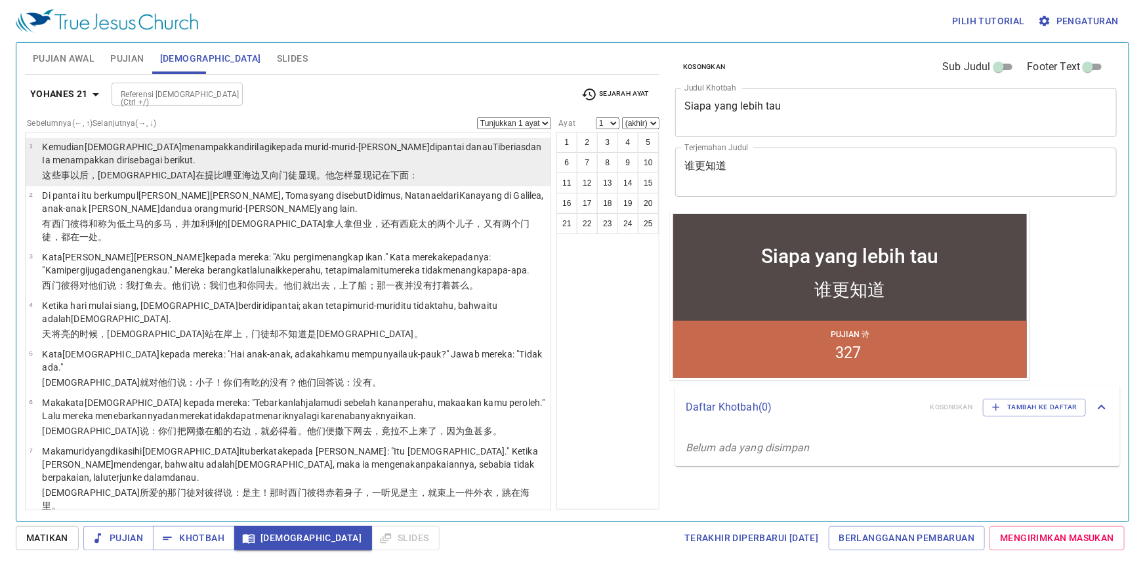
click at [216, 162] on p "Kemudian Yesus menampakkan diri lagi kepada murid-murid-Nya di pantai danau Tib…" at bounding box center [294, 153] width 505 height 26
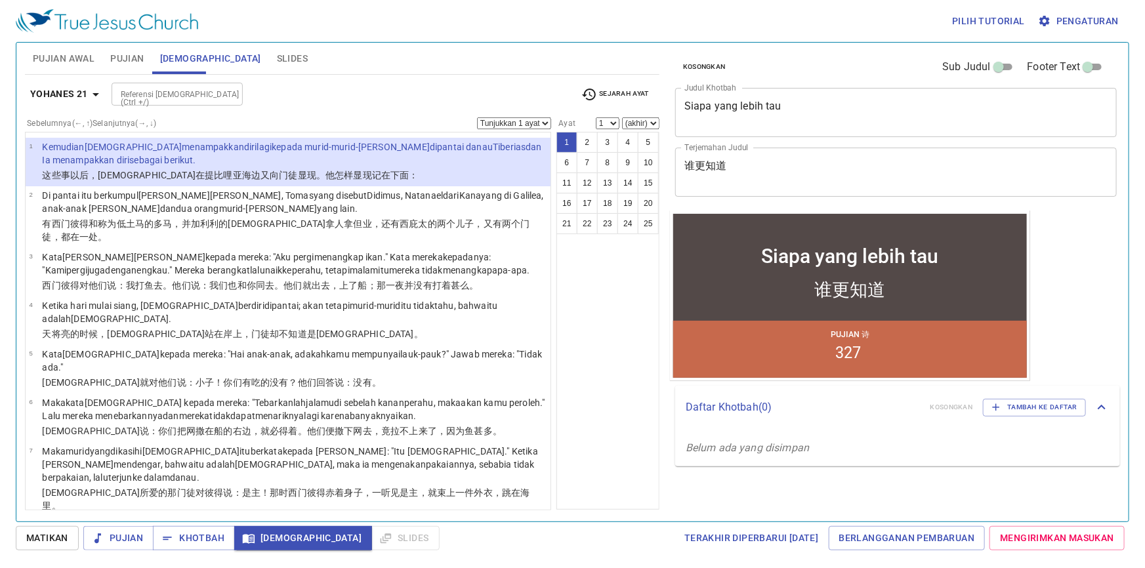
click at [288, 89] on div "Referensi Alkitab (Ctrl +/) Referensi Alkitab (Ctrl +/)" at bounding box center [341, 94] width 459 height 23
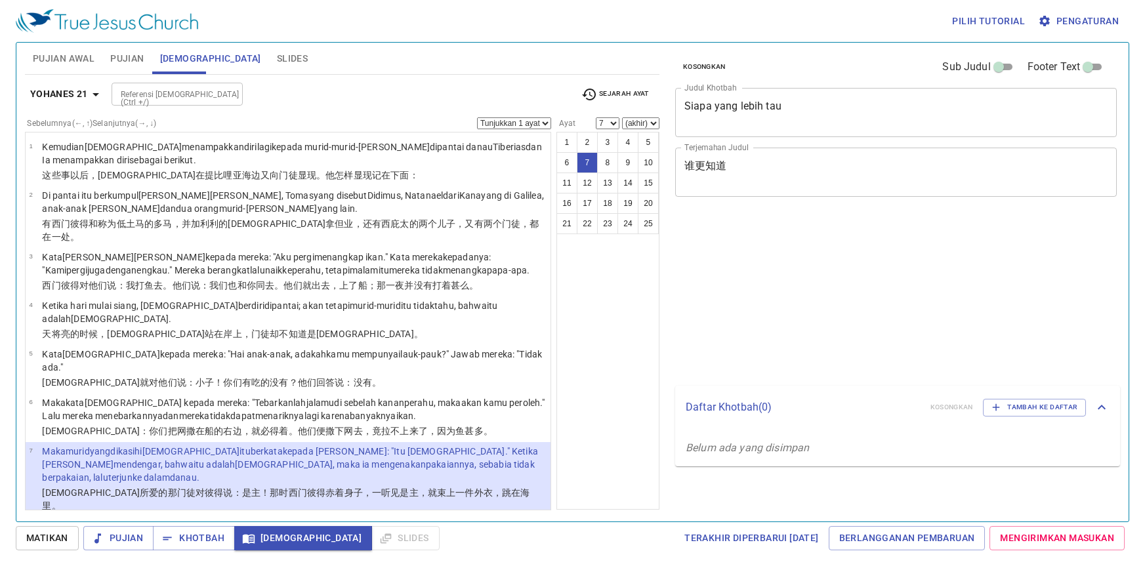
select select "7"
